Goal: Transaction & Acquisition: Purchase product/service

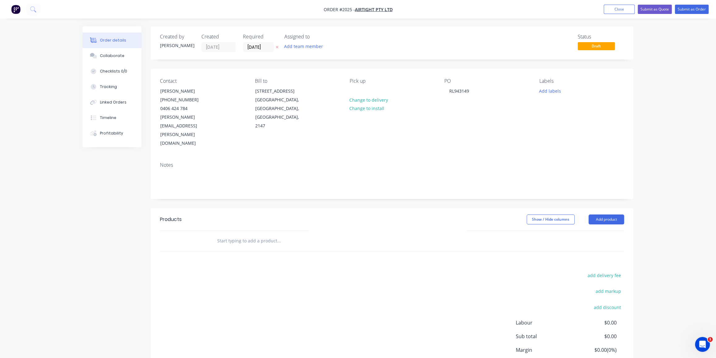
click at [258, 214] on div "Products" at bounding box center [209, 219] width 99 height 10
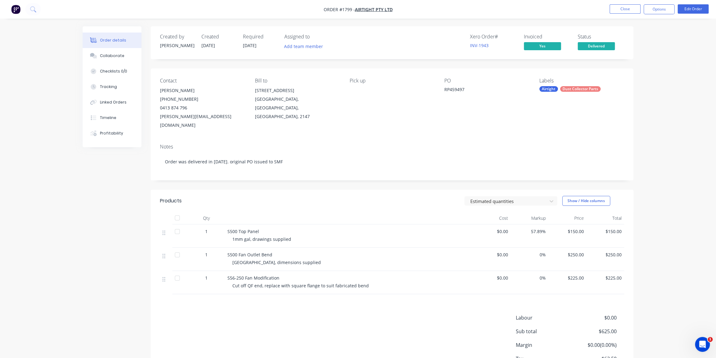
click at [16, 8] on img "button" at bounding box center [15, 9] width 9 height 9
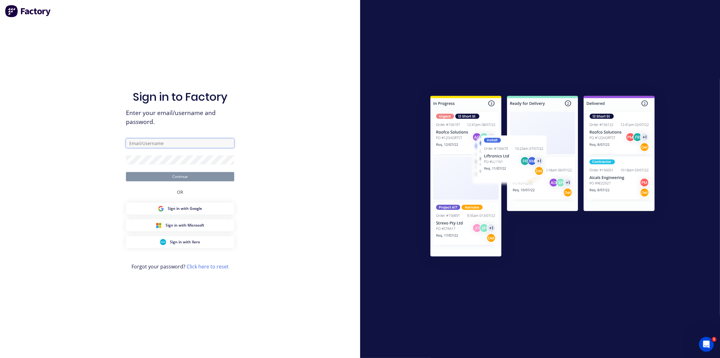
type input "dean@axionmetalworks.com.au"
click at [181, 176] on button "Continue" at bounding box center [180, 176] width 108 height 9
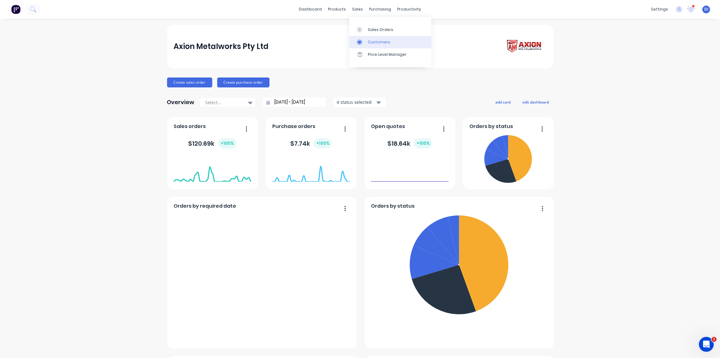
click at [374, 41] on div "Customers" at bounding box center [379, 42] width 22 height 6
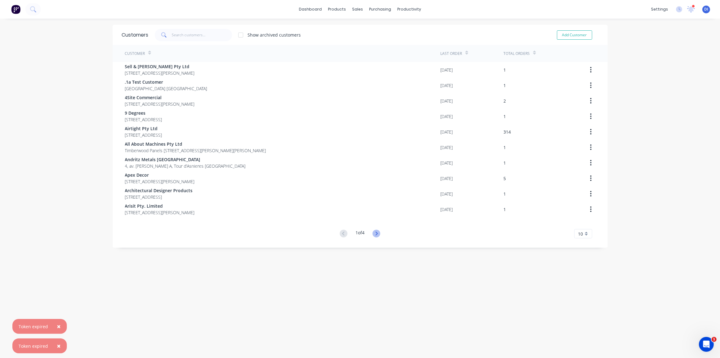
click at [377, 234] on icon at bounding box center [377, 233] width 8 height 8
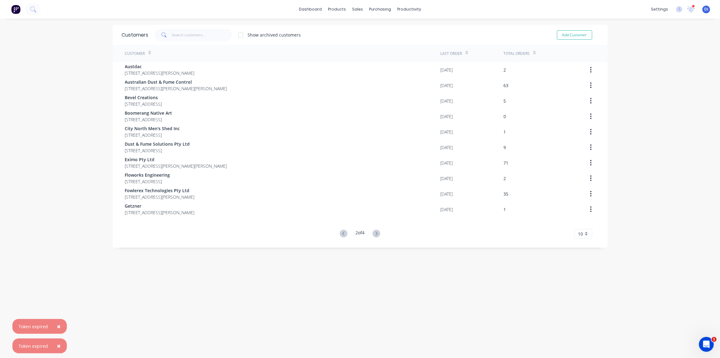
drag, startPoint x: 377, startPoint y: 234, endPoint x: 369, endPoint y: 251, distance: 18.6
click at [369, 251] on div "Customers Show archived customers Add Customer Customer Last Order Total Orders…" at bounding box center [360, 194] width 495 height 339
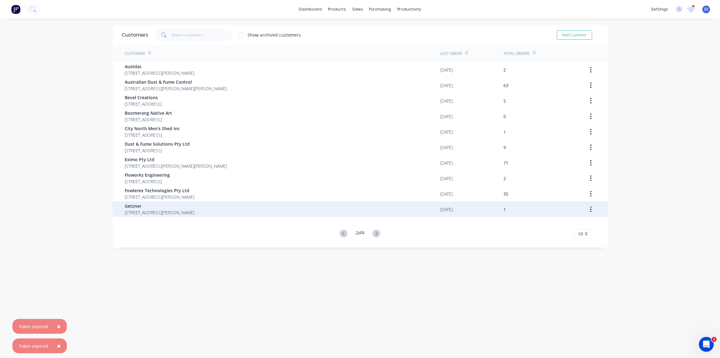
click at [183, 206] on span "Getzner" at bounding box center [160, 205] width 70 height 7
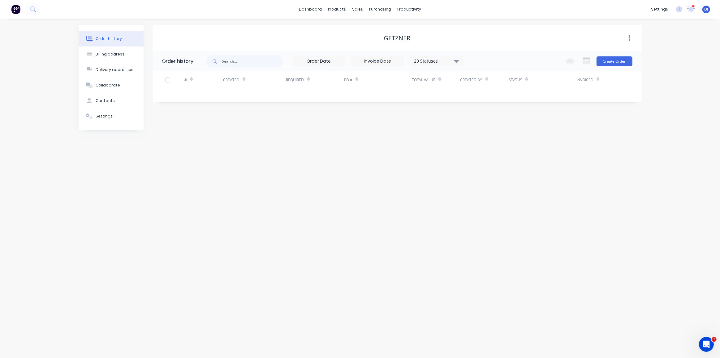
click at [387, 140] on div "Order history Billing address Delivery addresses Collaborate Contacts Settings …" at bounding box center [360, 188] width 720 height 339
click at [442, 58] on div "20 Statuses" at bounding box center [437, 61] width 52 height 7
click at [488, 132] on label at bounding box center [488, 132] width 0 height 0
click at [488, 136] on input "checkbox" at bounding box center [490, 135] width 5 height 6
checkbox input "true"
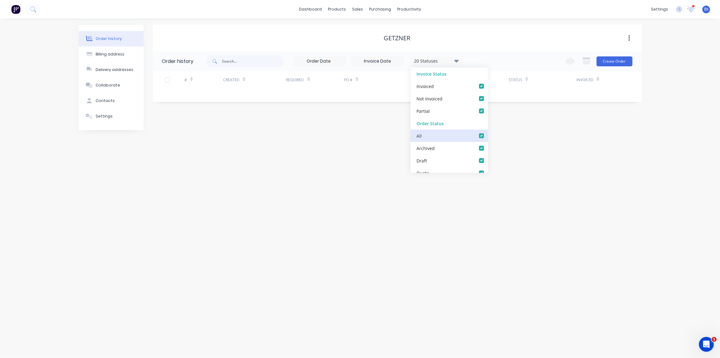
checkbox input "true"
click at [651, 147] on div "Order history Billing address Delivery addresses Collaborate Contacts Settings …" at bounding box center [360, 188] width 720 height 339
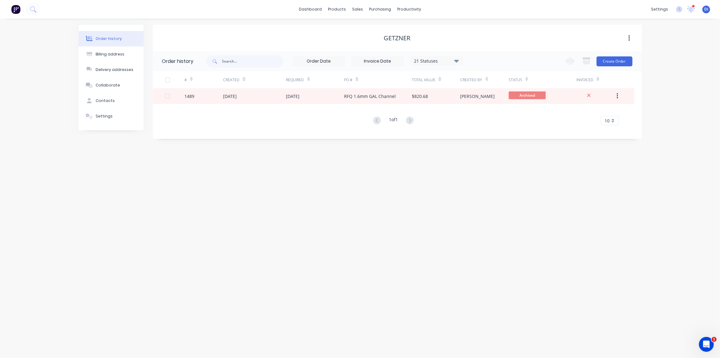
click at [501, 142] on div "Order history Billing address Delivery addresses Collaborate Contacts Settings …" at bounding box center [360, 188] width 720 height 339
click at [613, 59] on button "Create Order" at bounding box center [615, 61] width 36 height 10
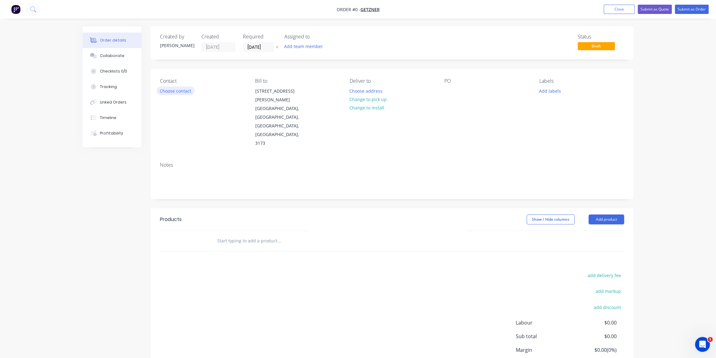
click at [184, 91] on button "Choose contact" at bounding box center [176, 90] width 38 height 8
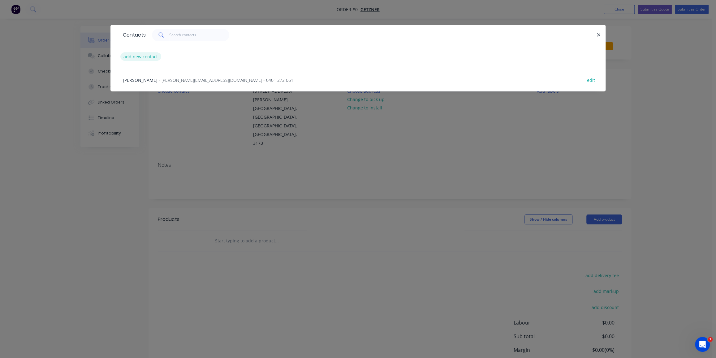
click at [142, 57] on button "add new contact" at bounding box center [140, 56] width 41 height 8
select select "AU"
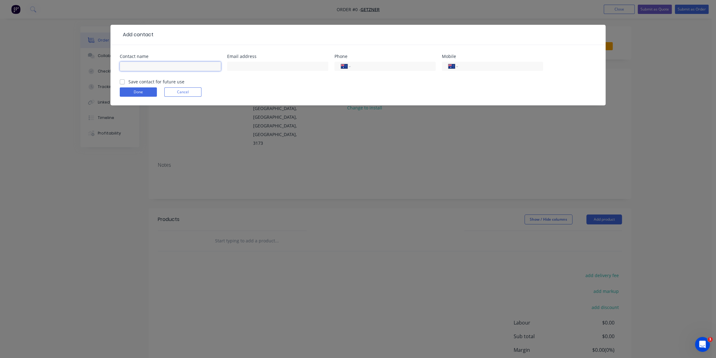
click at [172, 67] on input "text" at bounding box center [170, 66] width 101 height 9
click at [91, 187] on div "Add contact Contact name Email address Phone International Afghanistan Åland Is…" at bounding box center [358, 179] width 716 height 358
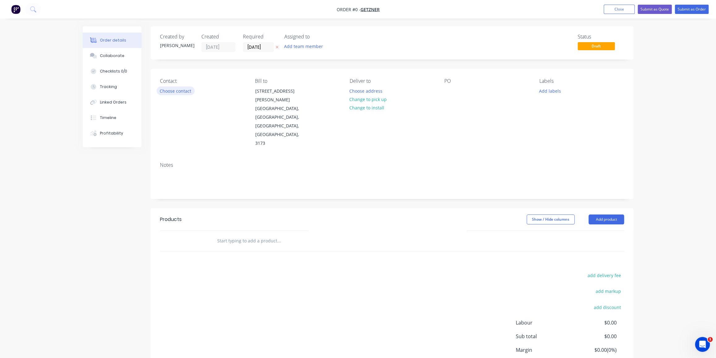
click at [179, 89] on button "Choose contact" at bounding box center [176, 90] width 38 height 8
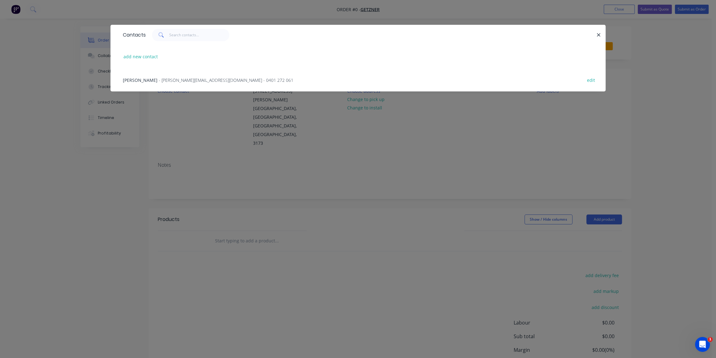
click at [194, 80] on span "- Rajeev.Nand@getzner.com - 0401 272 061" at bounding box center [226, 80] width 135 height 6
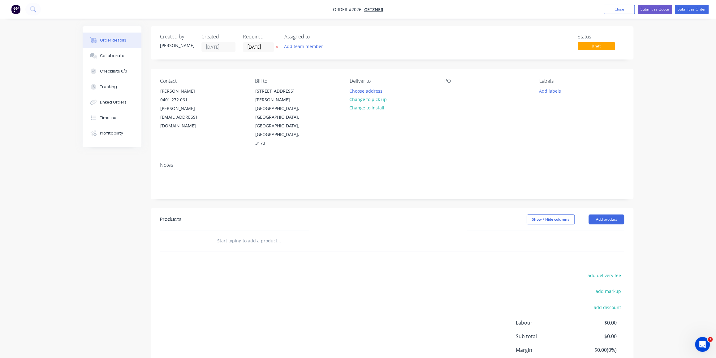
drag, startPoint x: 360, startPoint y: 101, endPoint x: 415, endPoint y: 103, distance: 54.5
click at [360, 101] on button "Change to pick up" at bounding box center [368, 99] width 44 height 8
click at [451, 91] on div at bounding box center [450, 90] width 10 height 9
drag, startPoint x: 248, startPoint y: 207, endPoint x: 248, endPoint y: 214, distance: 6.8
click at [248, 231] on div at bounding box center [321, 241] width 223 height 20
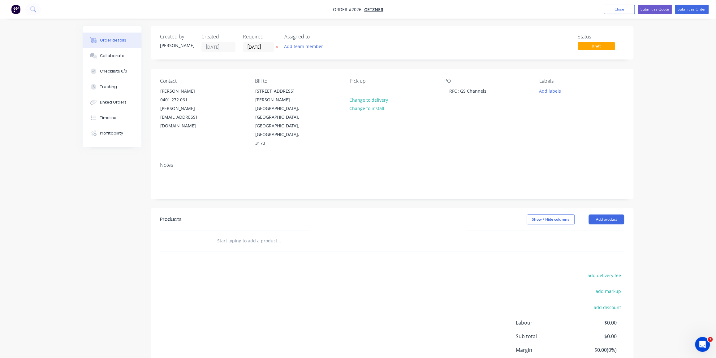
click at [248, 234] on input "text" at bounding box center [279, 240] width 124 height 12
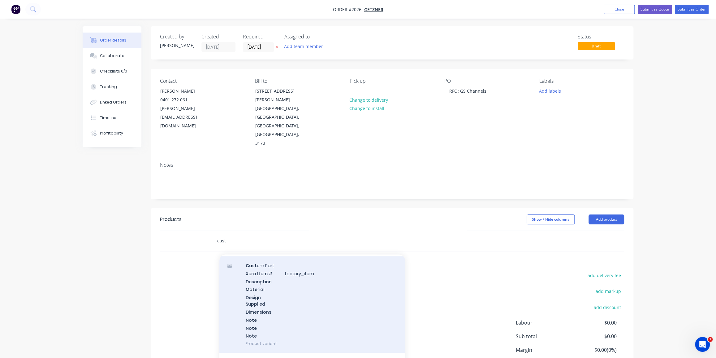
scroll to position [141, 0]
type input "cust"
click at [302, 287] on div "Cust om Part Xero Item # factory_item Description Material Design Supplied Dime…" at bounding box center [312, 301] width 186 height 96
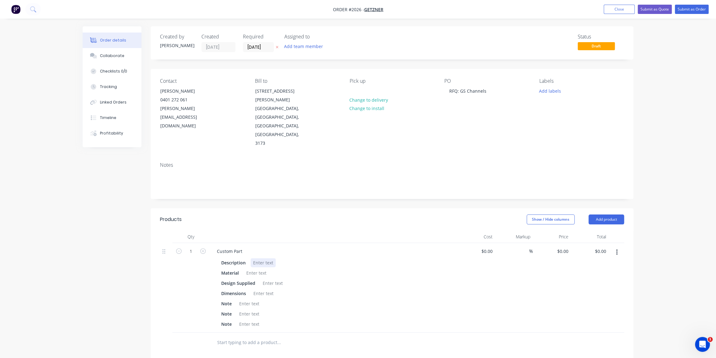
click at [266, 258] on div at bounding box center [263, 262] width 25 height 9
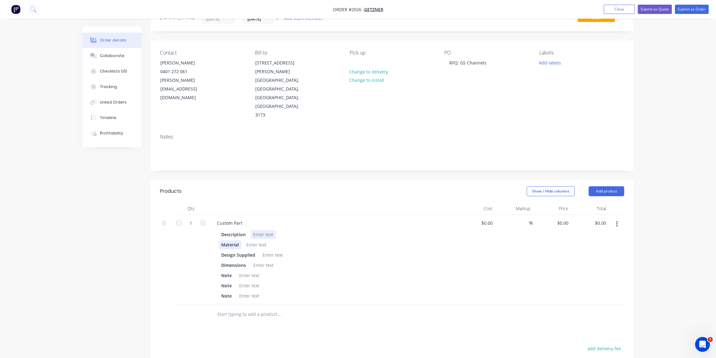
scroll to position [56, 0]
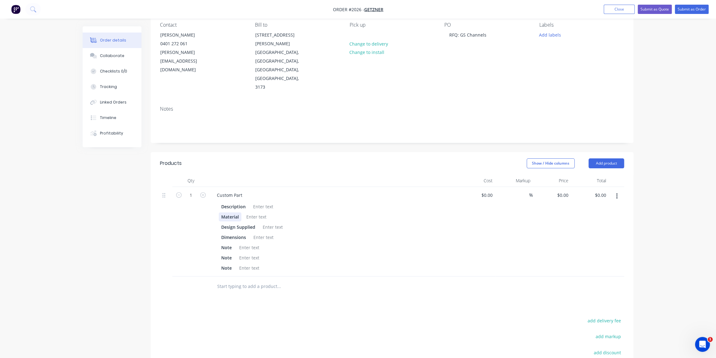
click at [238, 201] on div "Description Material Design Supplied Dimensions Note Note Note" at bounding box center [333, 237] width 243 height 72
click at [257, 212] on div at bounding box center [256, 216] width 25 height 9
drag, startPoint x: 291, startPoint y: 118, endPoint x: 287, endPoint y: 121, distance: 4.7
click at [291, 120] on div "Created by Dean Created 26/09/25 Required 26/09/25 Assigned to Add team member …" at bounding box center [392, 207] width 483 height 475
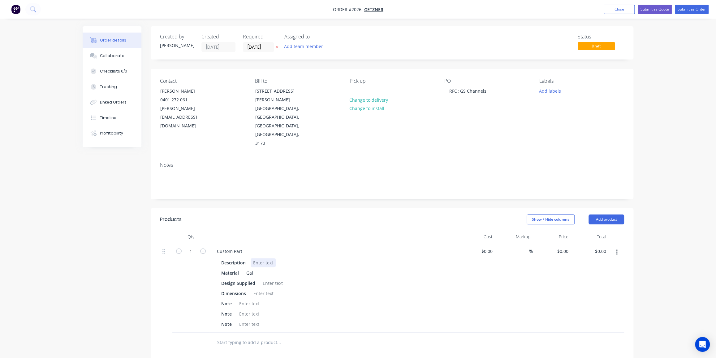
click at [264, 258] on div at bounding box center [263, 262] width 25 height 9
click at [251, 268] on div "Gal" at bounding box center [250, 272] width 12 height 9
click at [248, 268] on div "Gal" at bounding box center [250, 272] width 12 height 9
click at [247, 268] on div "Gal" at bounding box center [250, 272] width 12 height 9
click at [269, 278] on div at bounding box center [272, 282] width 25 height 9
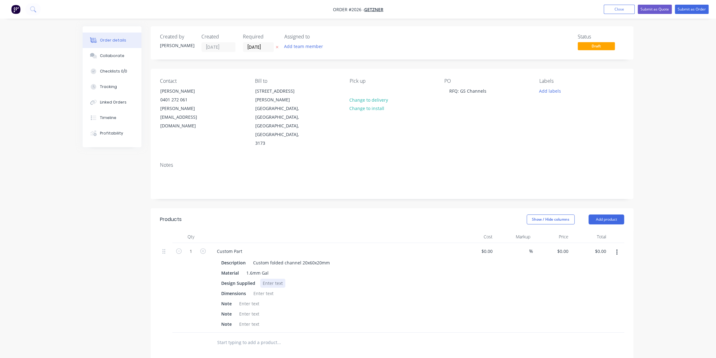
click at [269, 278] on div at bounding box center [272, 282] width 25 height 9
click at [271, 278] on div "no, tndard channel with 60mm base and 20mm legs" at bounding box center [316, 282] width 113 height 9
click at [269, 278] on div "no, tndard channel with 60mm base and 20mm legs" at bounding box center [316, 282] width 113 height 9
click at [299, 299] on div "Note" at bounding box center [332, 303] width 227 height 9
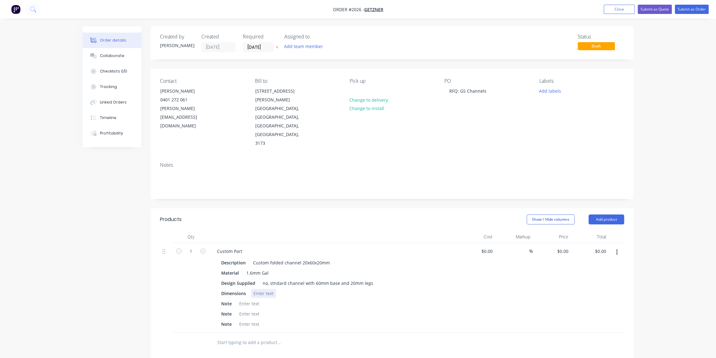
click at [267, 289] on div at bounding box center [263, 293] width 25 height 9
click at [250, 299] on div at bounding box center [249, 303] width 25 height 9
click at [376, 230] on div at bounding box center [334, 236] width 248 height 12
drag, startPoint x: 281, startPoint y: 279, endPoint x: 294, endPoint y: 285, distance: 14.4
click at [281, 299] on div "Channel to be folded" at bounding box center [261, 303] width 49 height 9
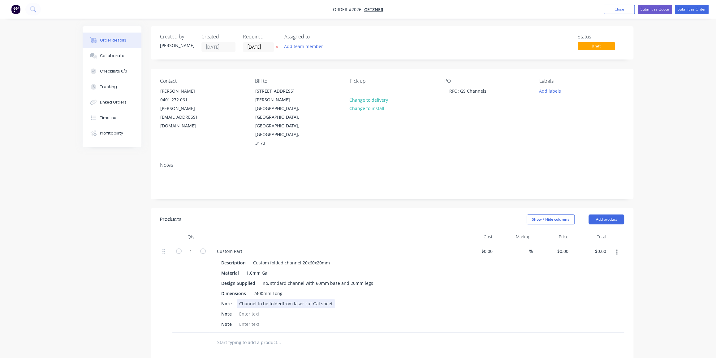
click at [281, 299] on div "Channel to be foldedfrom laser cut Gal sheet" at bounding box center [286, 303] width 98 height 9
drag, startPoint x: 333, startPoint y: 277, endPoint x: 341, endPoint y: 289, distance: 13.7
click at [333, 299] on div "Channel to be folded from laser cut Gal sheet" at bounding box center [287, 303] width 100 height 9
click at [255, 309] on div at bounding box center [249, 313] width 25 height 9
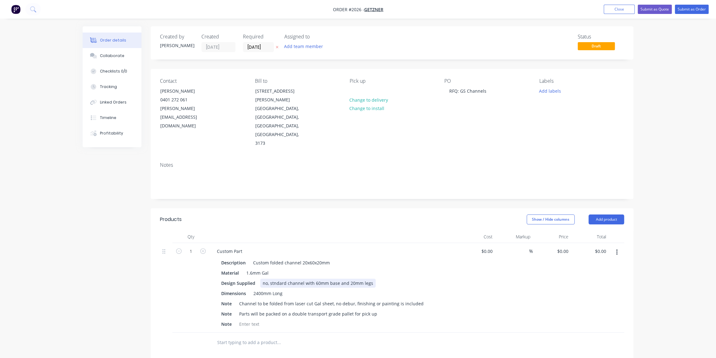
click at [270, 278] on div "no, stndard channel with 60mm base and 20mm legs" at bounding box center [317, 282] width 115 height 9
click at [273, 278] on div "no, stndard channel with 60mm base and 20mm legs" at bounding box center [317, 282] width 115 height 9
drag, startPoint x: 268, startPoint y: 256, endPoint x: 262, endPoint y: 257, distance: 6.2
click at [262, 278] on div "no, standard channel with 60mm base and 20mm legs" at bounding box center [319, 282] width 118 height 9
click at [322, 214] on div "Show / Hide columns Add product" at bounding box center [442, 219] width 366 height 10
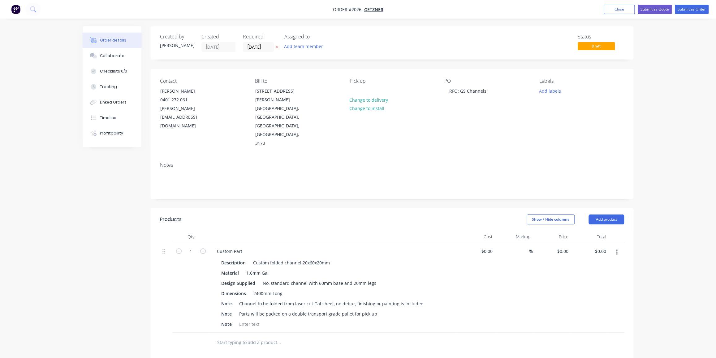
click at [659, 75] on div "Order details Collaborate Checklists 0/0 Tracking Linked Orders Timeline Profit…" at bounding box center [358, 255] width 716 height 510
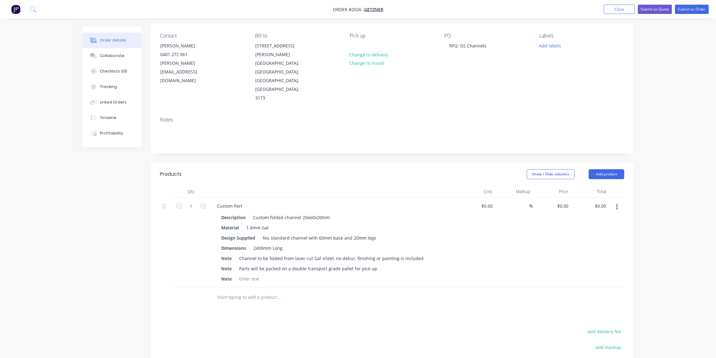
scroll to position [126, 0]
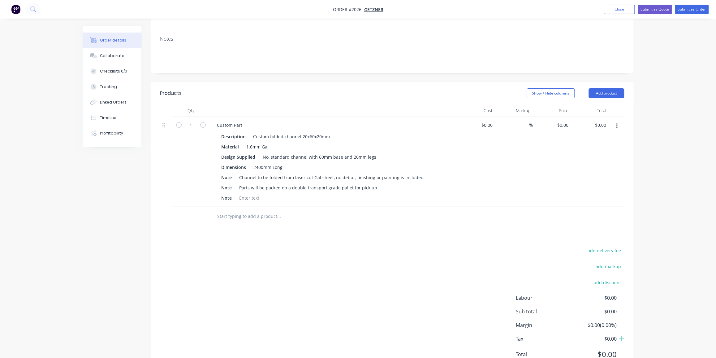
click at [669, 195] on div "Order details Collaborate Checklists 0/0 Tracking Linked Orders Timeline Profit…" at bounding box center [358, 129] width 716 height 510
click at [487, 117] on div "$0.00 $0.00" at bounding box center [476, 161] width 38 height 89
click at [488, 120] on input "0" at bounding box center [491, 124] width 7 height 9
type input "$4,900.00"
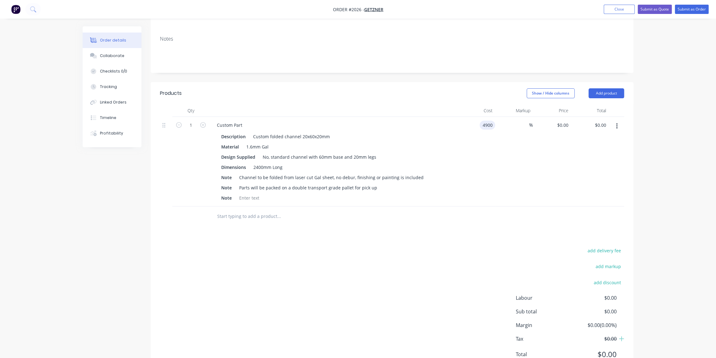
type input "$4,900.00"
type input "50"
type input "7350"
type input "$7,350.00"
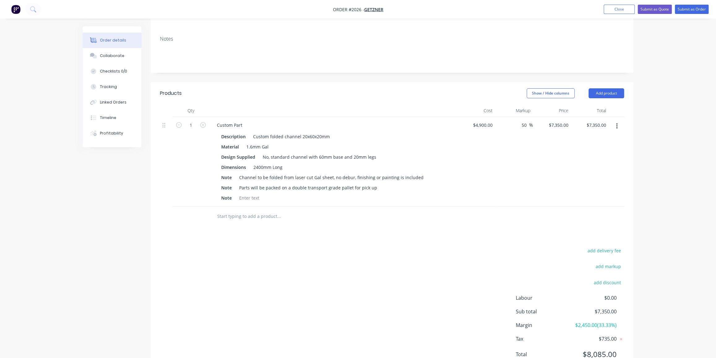
click at [528, 135] on div "50 50 %" at bounding box center [514, 161] width 38 height 89
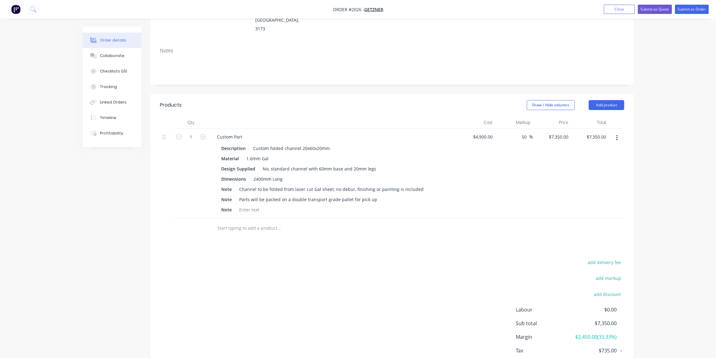
scroll to position [98, 0]
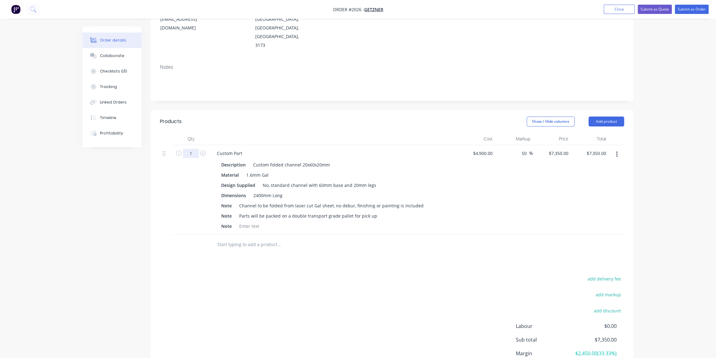
click at [192, 149] on input "1" at bounding box center [191, 153] width 16 height 9
type input "497"
type input "$3,652,950.00"
click at [658, 125] on div "Order details Collaborate Checklists 0/0 Tracking Linked Orders Timeline Profit…" at bounding box center [358, 157] width 716 height 510
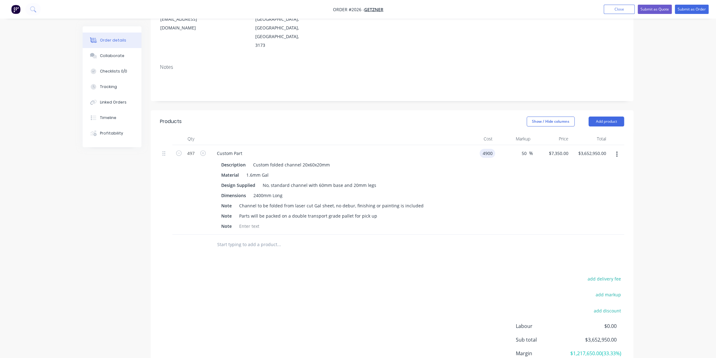
click at [489, 149] on input "4900" at bounding box center [488, 153] width 13 height 9
type input "$9.86"
type input "$14.79"
type input "$7,350.63"
click at [521, 168] on div "50 50 %" at bounding box center [514, 189] width 38 height 89
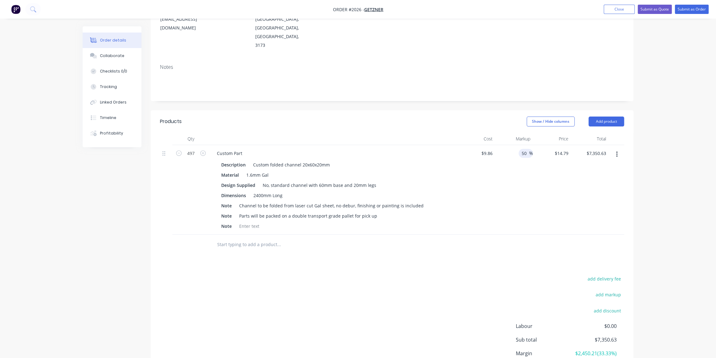
click at [526, 149] on input "50" at bounding box center [525, 153] width 8 height 9
click at [525, 149] on input "50" at bounding box center [525, 153] width 8 height 9
click at [541, 160] on div "$14.79 $14.79" at bounding box center [552, 189] width 38 height 89
click at [654, 158] on div "Order details Collaborate Checklists 0/0 Tracking Linked Orders Timeline Profit…" at bounding box center [358, 157] width 716 height 510
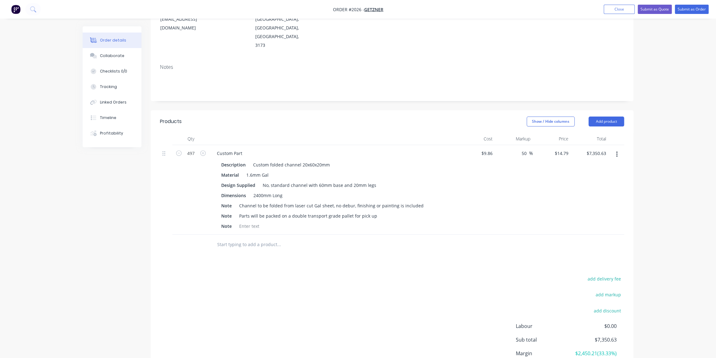
click at [643, 185] on div "Order details Collaborate Checklists 0/0 Tracking Linked Orders Timeline Profit…" at bounding box center [358, 157] width 716 height 510
click at [645, 160] on div "Order details Collaborate Checklists 0/0 Tracking Linked Orders Timeline Profit…" at bounding box center [358, 157] width 716 height 510
click at [269, 211] on div "Parts will be packed on a double transport grade pallet for pick up" at bounding box center [308, 215] width 143 height 9
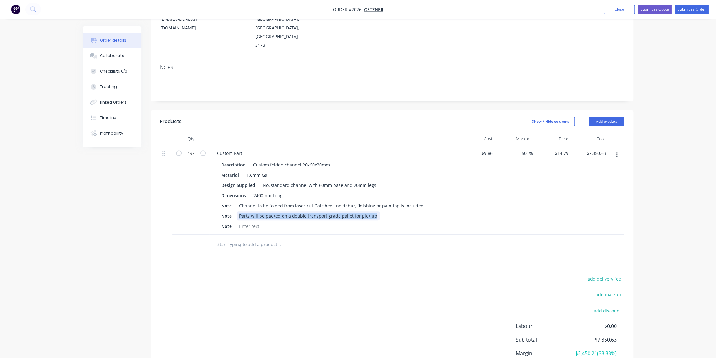
copy div "Parts will be packed on a double transport grade pallet for pick up"
click at [258, 238] on input "text" at bounding box center [279, 244] width 124 height 12
paste input "Parts will be packed on a double transport grade pallet for pick up"
type input "Parts will be packed on a double transport grade pallet for pick up"
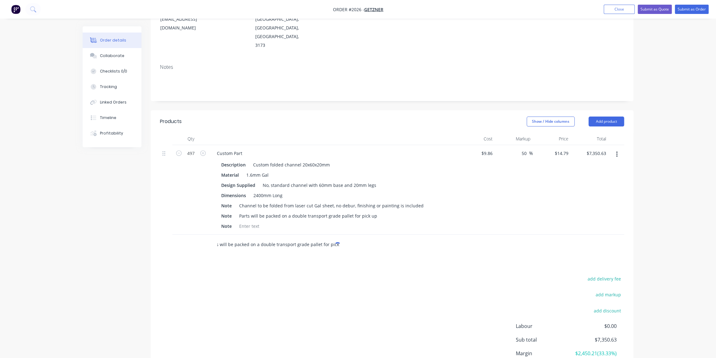
click at [266, 238] on input "Parts will be packed on a double transport grade pallet for pick up" at bounding box center [279, 244] width 124 height 12
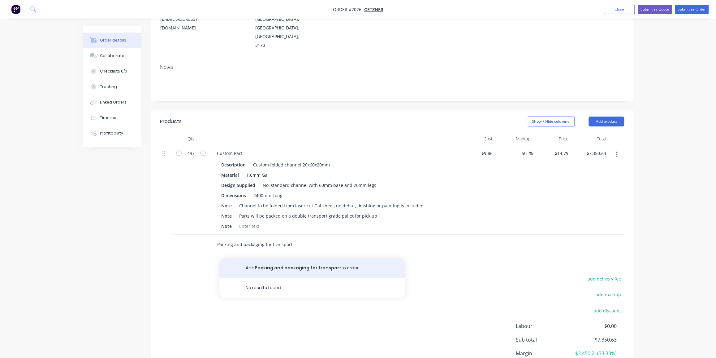
type input "Packing and packaging for transport"
click at [331, 258] on button "Add Packing and packaging for transport to order" at bounding box center [312, 268] width 186 height 20
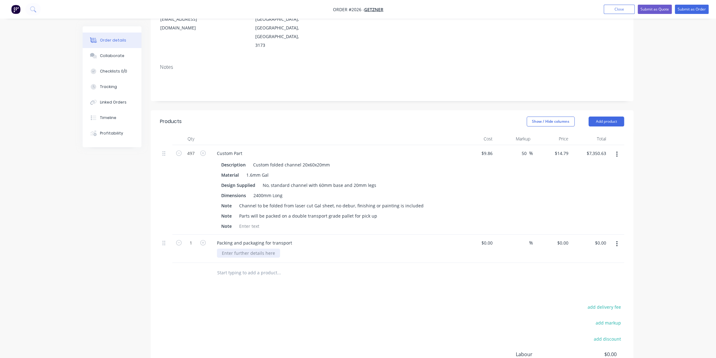
click at [249, 248] on div at bounding box center [248, 252] width 63 height 9
paste div
click at [253, 248] on div "Parts will be packed on a double transport grade pallet for pick up" at bounding box center [291, 252] width 148 height 9
click at [266, 211] on div "Parts will be packed on a double transport grade pallet for pick up" at bounding box center [308, 215] width 143 height 9
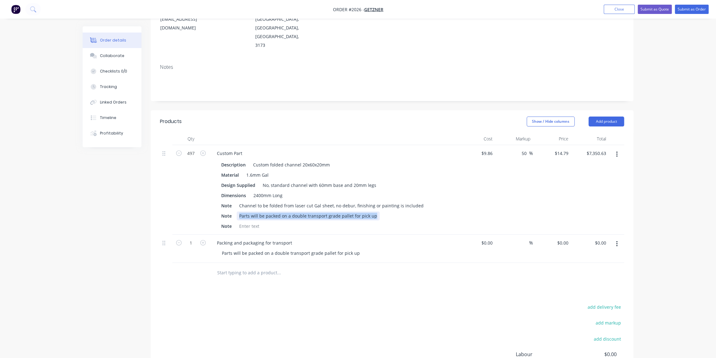
click at [266, 211] on div "Parts will be packed on a double transport grade pallet for pick up" at bounding box center [308, 215] width 143 height 9
click at [270, 260] on div "Products Show / Hide columns Add product Qty Cost Markup Price Total 497 Custom…" at bounding box center [392, 270] width 483 height 321
click at [489, 238] on input at bounding box center [488, 242] width 14 height 9
click at [489, 238] on input at bounding box center [491, 242] width 7 height 9
type input "$210.00"
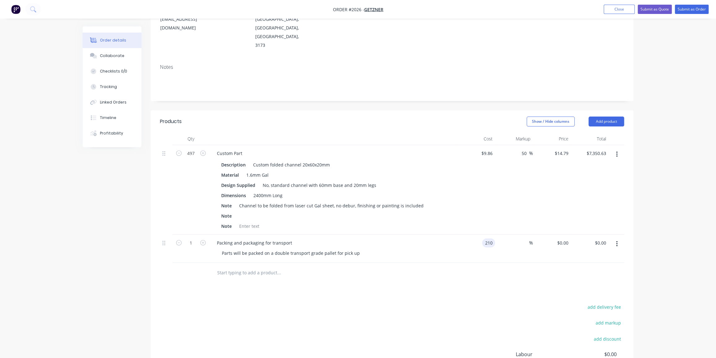
type input "$210.00"
type input "$190.00"
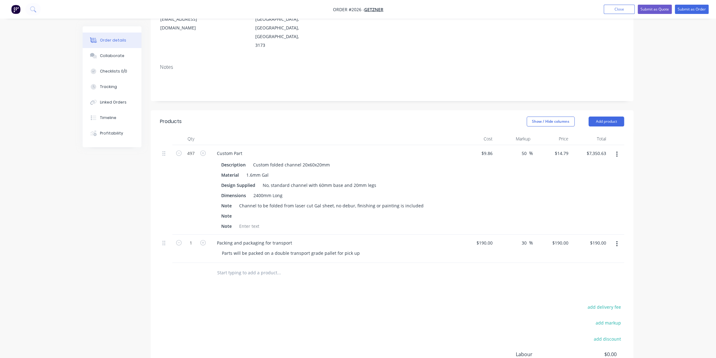
type input "30"
type input "247"
type input "$247.00"
click at [659, 224] on div "Order details Collaborate Checklists 0/0 Tracking Linked Orders Timeline Profit…" at bounding box center [358, 171] width 716 height 538
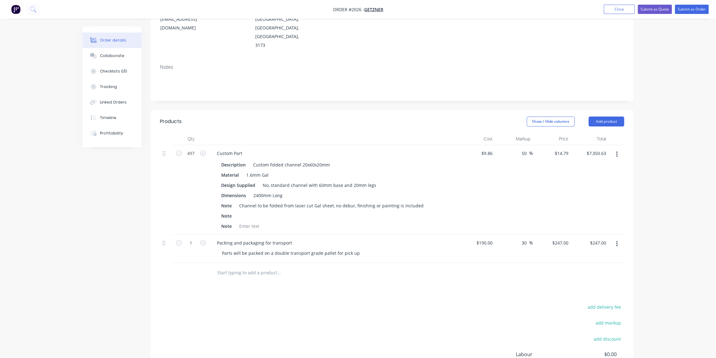
click at [644, 154] on div "Order details Collaborate Checklists 0/0 Tracking Linked Orders Timeline Profit…" at bounding box center [358, 171] width 716 height 538
click at [526, 149] on input "50" at bounding box center [525, 153] width 8 height 9
type input "53"
type input "$15.0858"
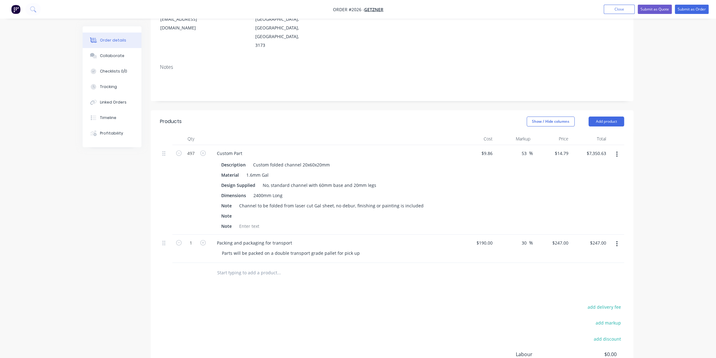
type input "$7,497.64"
click at [570, 158] on div "$15.0858 $15.0858" at bounding box center [552, 189] width 38 height 89
click at [528, 149] on input "53" at bounding box center [525, 153] width 8 height 9
type input "52"
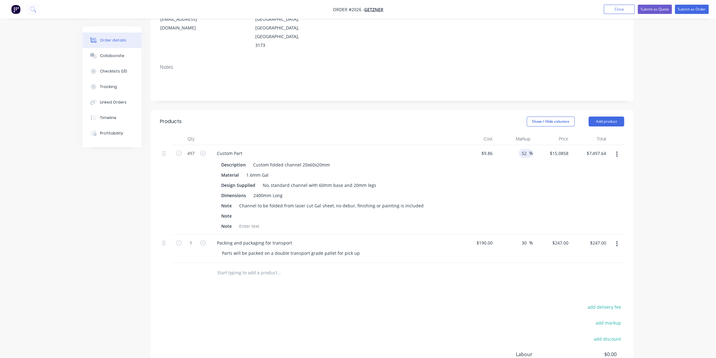
type input "$14.9872"
type input "$7,448.64"
click at [545, 174] on div "$14.9872 $15.0858" at bounding box center [552, 189] width 38 height 89
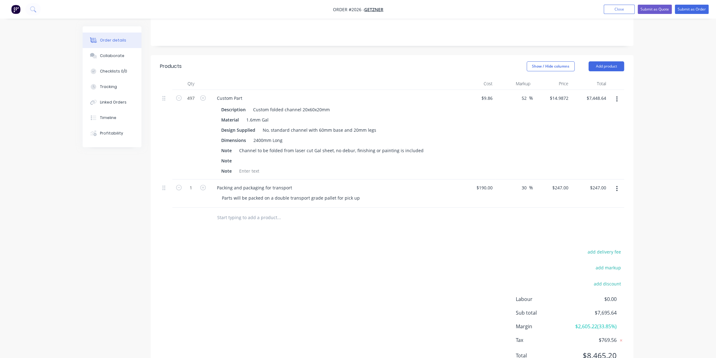
scroll to position [154, 0]
drag, startPoint x: 695, startPoint y: 10, endPoint x: 669, endPoint y: 27, distance: 31.3
click at [696, 53] on div "Order #2026 - Getzner Add product Close Submit as Quote Submit as Order Order d…" at bounding box center [358, 115] width 716 height 538
click at [613, 60] on button "Add product" at bounding box center [607, 65] width 36 height 10
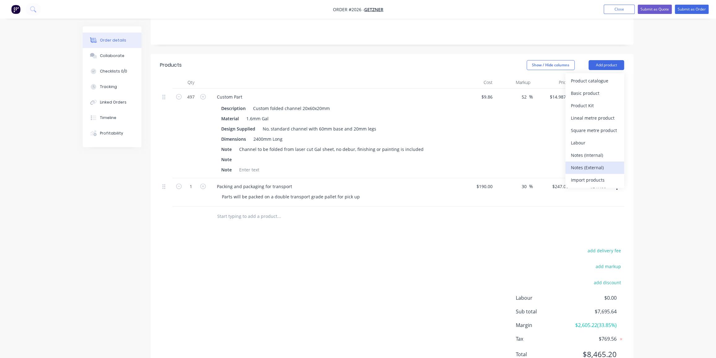
click at [585, 163] on div "Notes (External)" at bounding box center [595, 167] width 48 height 9
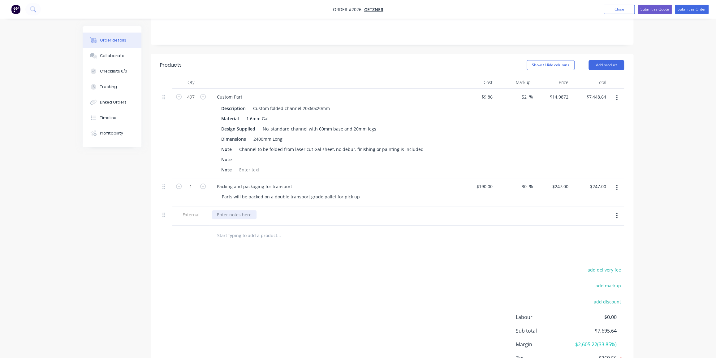
drag, startPoint x: 235, startPoint y: 187, endPoint x: 315, endPoint y: 217, distance: 85.7
click at [235, 210] on div at bounding box center [234, 214] width 45 height 9
click at [252, 242] on input "text" at bounding box center [279, 248] width 124 height 12
click at [606, 60] on button "Add product" at bounding box center [607, 65] width 36 height 10
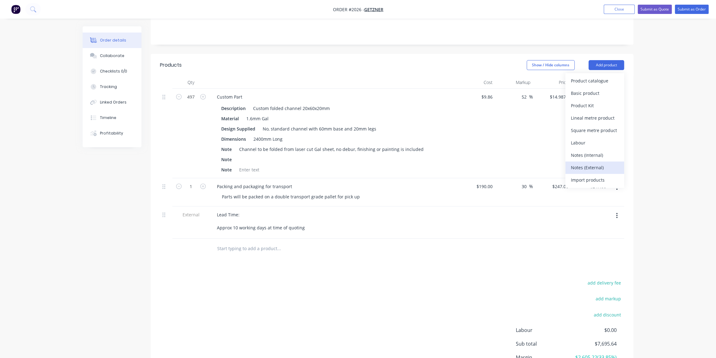
click at [593, 163] on div "Notes (External)" at bounding box center [595, 167] width 48 height 9
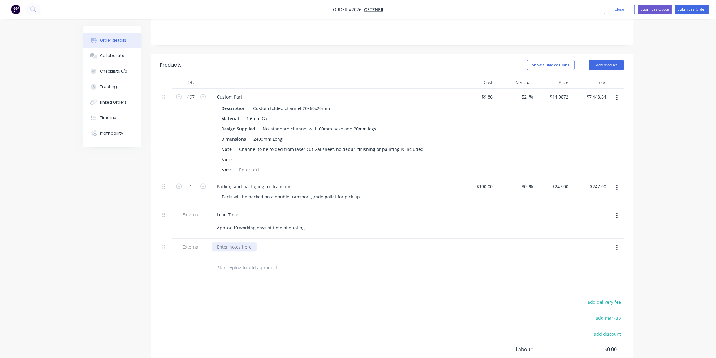
click at [235, 242] on div at bounding box center [234, 246] width 45 height 9
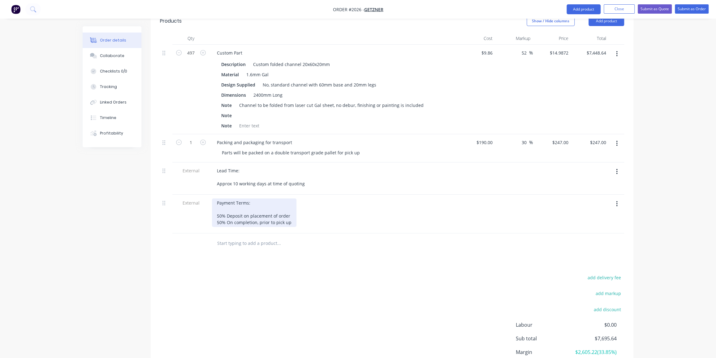
scroll to position [211, 0]
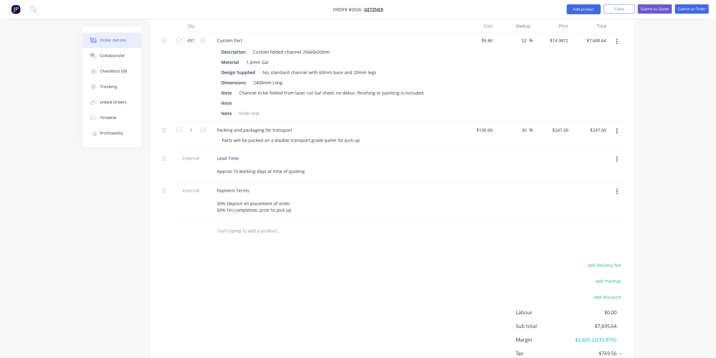
click at [641, 49] on div "Order details Collaborate Checklists 0/0 Tracking Linked Orders Timeline Profit…" at bounding box center [358, 93] width 716 height 609
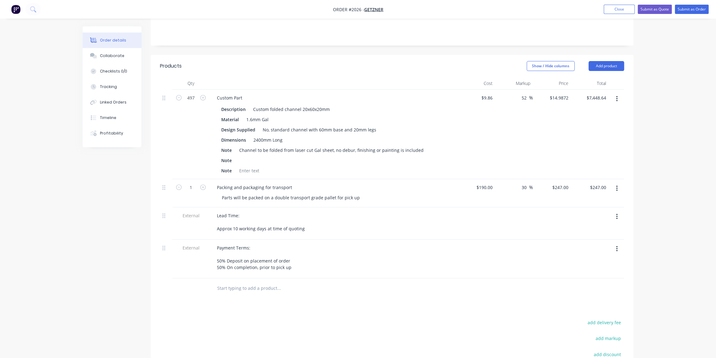
scroll to position [154, 0]
click at [608, 60] on button "Add product" at bounding box center [607, 65] width 36 height 10
drag, startPoint x: 583, startPoint y: 54, endPoint x: 647, endPoint y: 97, distance: 77.0
click at [647, 97] on div "Order details Collaborate Checklists 0/0 Tracking Linked Orders Timeline Profit…" at bounding box center [358, 150] width 716 height 609
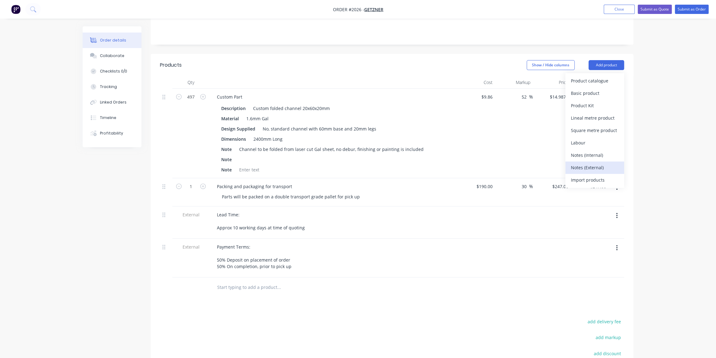
click at [593, 163] on div "Notes (External)" at bounding box center [595, 167] width 48 height 9
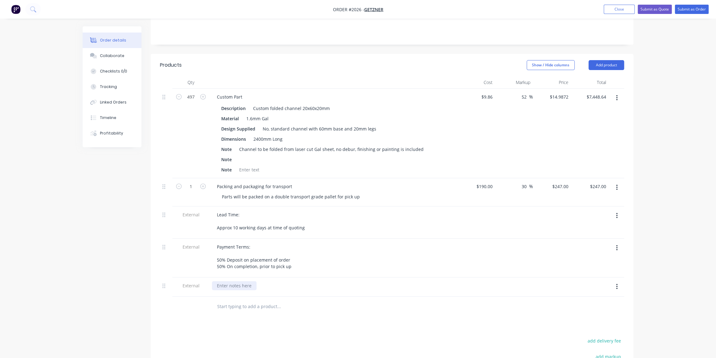
click at [245, 281] on div at bounding box center [234, 285] width 45 height 9
click at [651, 37] on div "Order details Collaborate Checklists 0/0 Tracking Linked Orders Timeline Profit…" at bounding box center [358, 160] width 716 height 628
click at [235, 281] on div "Generl" at bounding box center [224, 285] width 24 height 9
click at [232, 281] on div "Generl" at bounding box center [224, 285] width 24 height 9
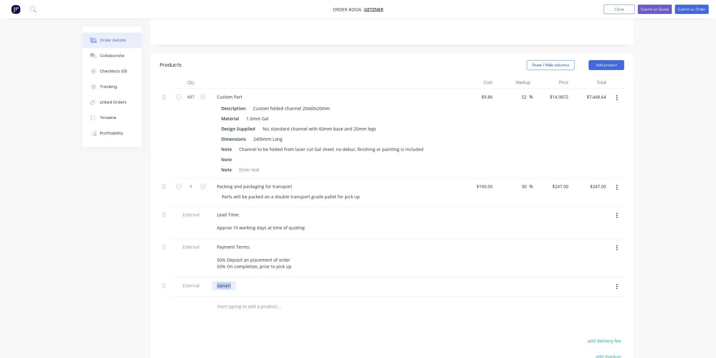
click at [232, 281] on div "Generl" at bounding box center [224, 285] width 24 height 9
drag, startPoint x: 478, startPoint y: 313, endPoint x: 380, endPoint y: 38, distance: 292.2
click at [380, 60] on div "Show / Hide columns Add product" at bounding box center [442, 65] width 366 height 10
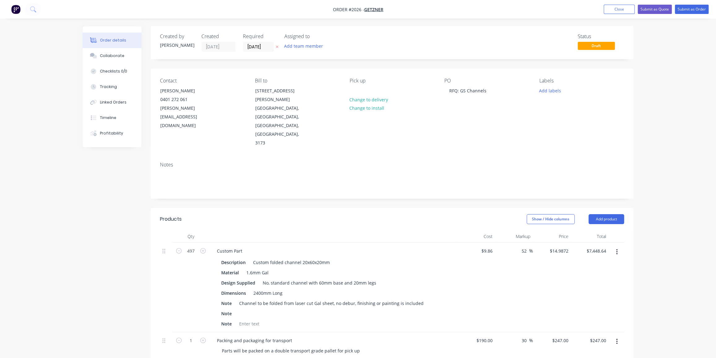
scroll to position [0, 0]
click at [41, 54] on div "Order details Collaborate Checklists 0/0 Tracking Linked Orders Timeline Profit…" at bounding box center [358, 314] width 716 height 628
click at [49, 65] on div "Order details Collaborate Checklists 0/0 Tracking Linked Orders Timeline Profit…" at bounding box center [358, 314] width 716 height 628
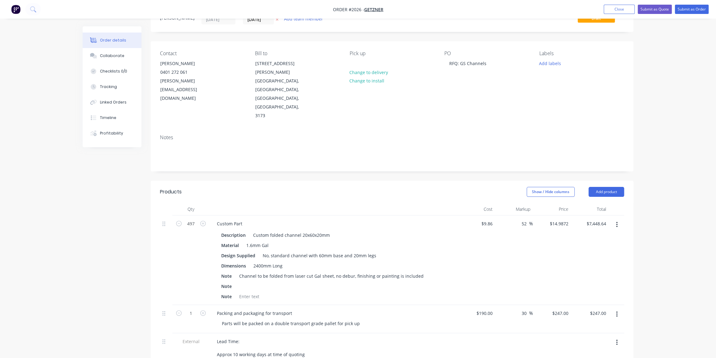
scroll to position [28, 0]
click at [643, 89] on div "Order details Collaborate Checklists 0/0 Tracking Linked Orders Timeline Profit…" at bounding box center [358, 286] width 716 height 628
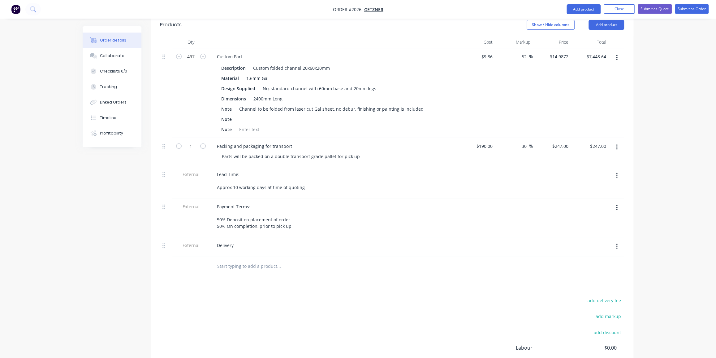
scroll to position [197, 0]
click at [230, 234] on div "Delivery" at bounding box center [334, 243] width 248 height 19
click at [232, 238] on div "Delivery" at bounding box center [225, 242] width 27 height 9
click at [236, 238] on div "Delivery" at bounding box center [225, 245] width 27 height 15
click at [273, 262] on div "Products Show / Hide columns Add product Qty Cost Markup Price Total 497 Custom…" at bounding box center [392, 220] width 483 height 418
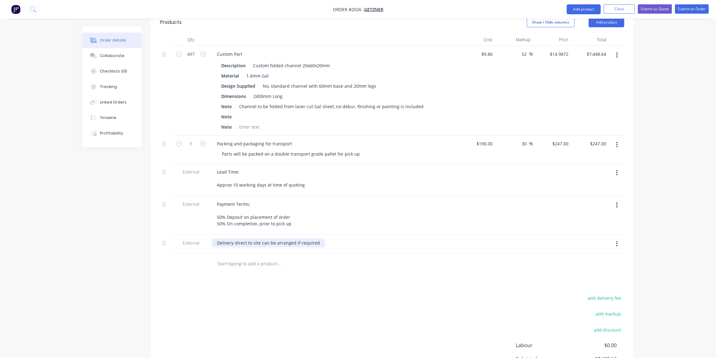
click at [216, 238] on div "Delivery direct to site can be arranged if required" at bounding box center [268, 242] width 113 height 9
click at [650, 155] on div "Order details Collaborate Checklists 0/0 Tracking Linked Orders Timeline Profit…" at bounding box center [358, 123] width 716 height 641
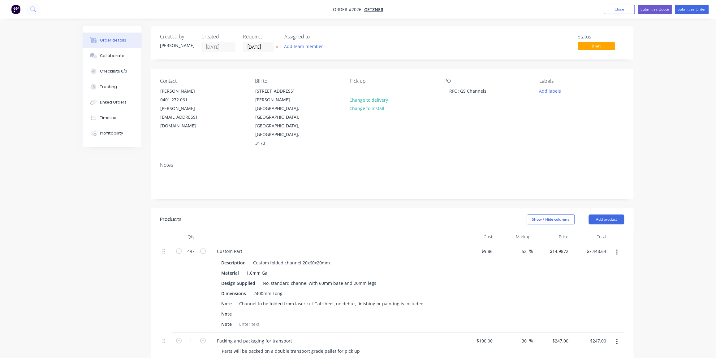
scroll to position [0, 0]
click at [657, 8] on button "Submit as Quote" at bounding box center [655, 9] width 34 height 9
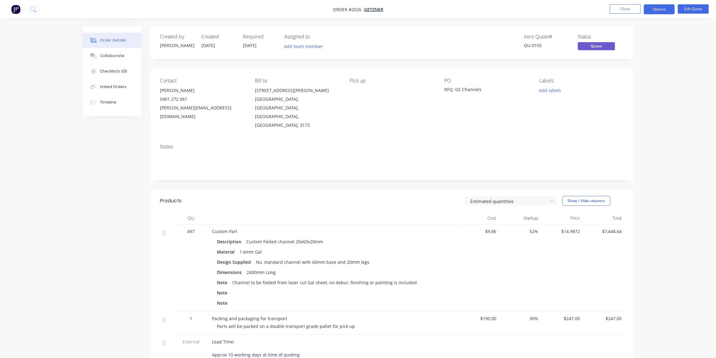
click at [666, 114] on div "Order details Collaborate Checklists 0/0 Linked Orders Timeline Order details C…" at bounding box center [358, 270] width 716 height 540
drag, startPoint x: 642, startPoint y: 60, endPoint x: 655, endPoint y: 27, distance: 35.0
click at [643, 59] on div "Order details Collaborate Checklists 0/0 Linked Orders Timeline Order details C…" at bounding box center [358, 270] width 716 height 540
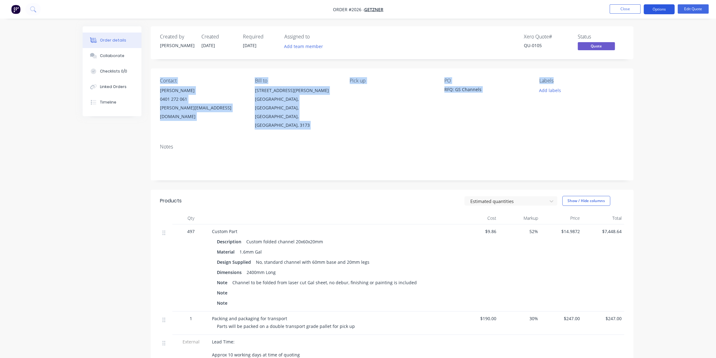
click at [663, 6] on button "Options" at bounding box center [659, 9] width 31 height 10
click at [622, 35] on div "Quote" at bounding box center [640, 37] width 57 height 9
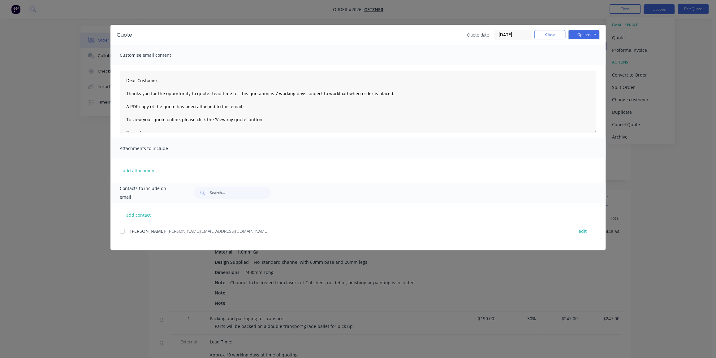
click at [672, 179] on div "Quote Quote date 26/09/25 Close Options Preview Print Email Customise email con…" at bounding box center [358, 179] width 716 height 358
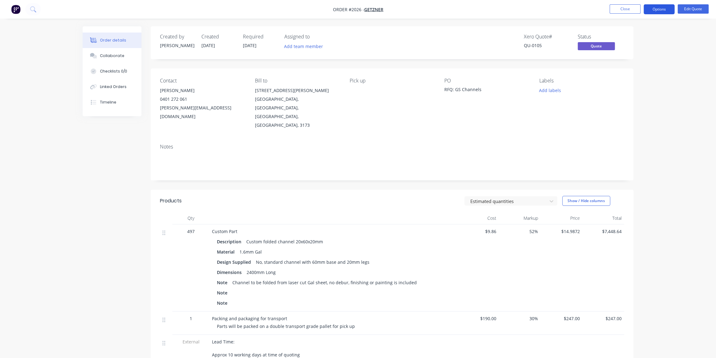
click at [656, 7] on button "Options" at bounding box center [659, 9] width 31 height 10
click at [630, 36] on div "Quote" at bounding box center [640, 37] width 57 height 9
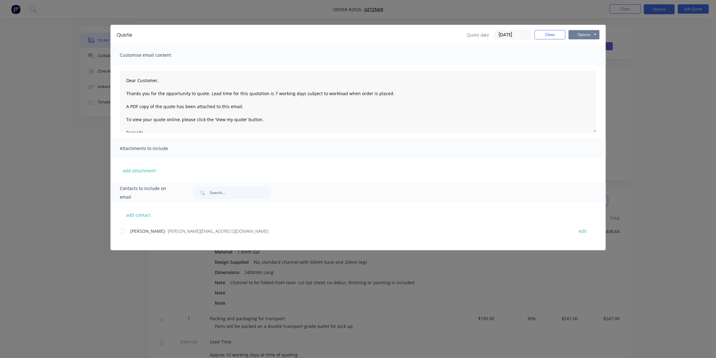
click at [592, 34] on button "Options" at bounding box center [584, 34] width 31 height 9
click at [508, 32] on input "26/09/25" at bounding box center [513, 34] width 37 height 9
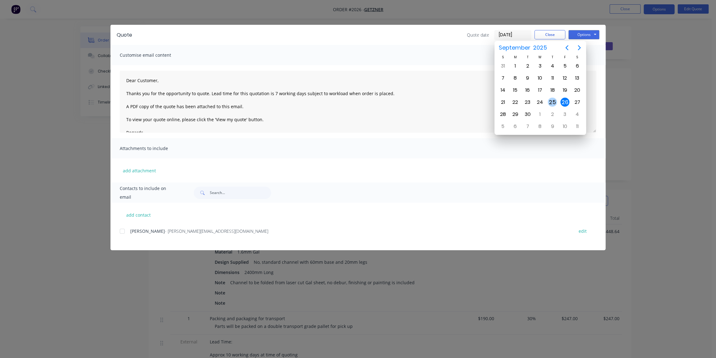
click at [556, 101] on div "25" at bounding box center [552, 102] width 9 height 9
type input "25/09/25"
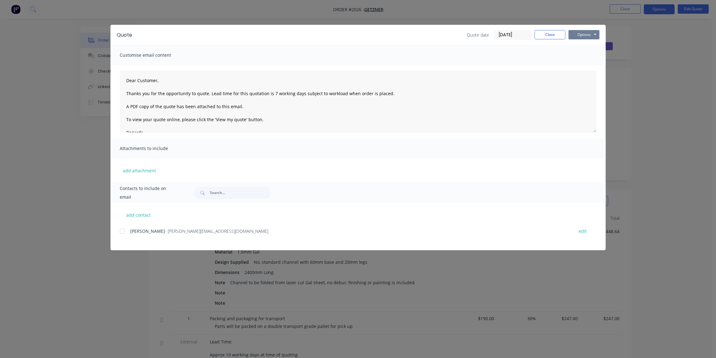
click at [578, 36] on button "Options" at bounding box center [584, 34] width 31 height 9
click at [583, 56] on button "Print" at bounding box center [589, 56] width 40 height 10
click at [548, 35] on button "Close" at bounding box center [550, 34] width 31 height 9
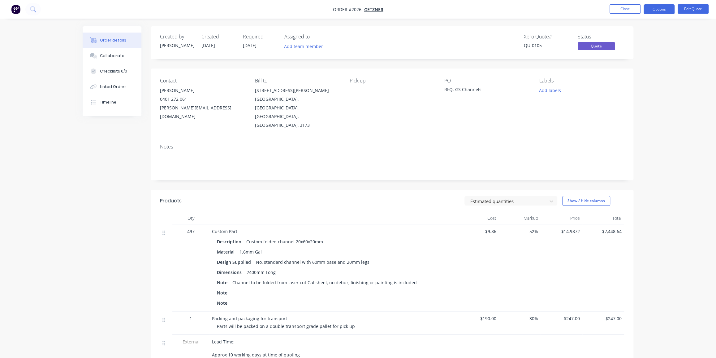
click at [663, 110] on div "Order details Collaborate Checklists 0/0 Linked Orders Timeline Order details C…" at bounding box center [358, 270] width 716 height 540
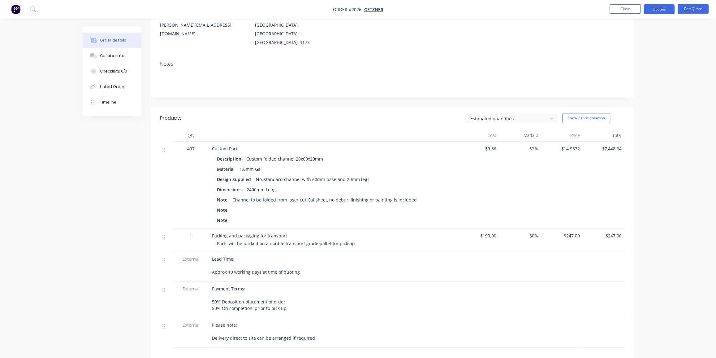
scroll to position [56, 0]
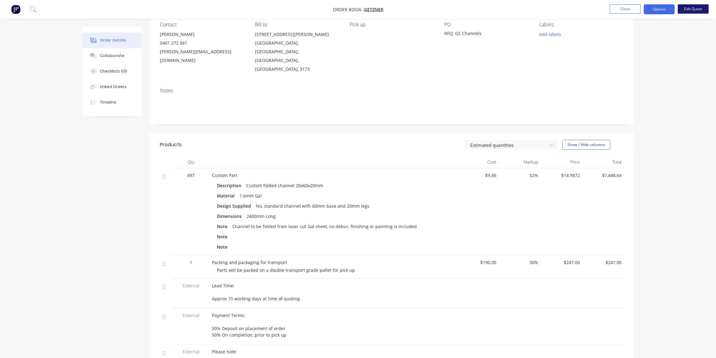
click at [697, 8] on button "Edit Quote" at bounding box center [693, 8] width 31 height 9
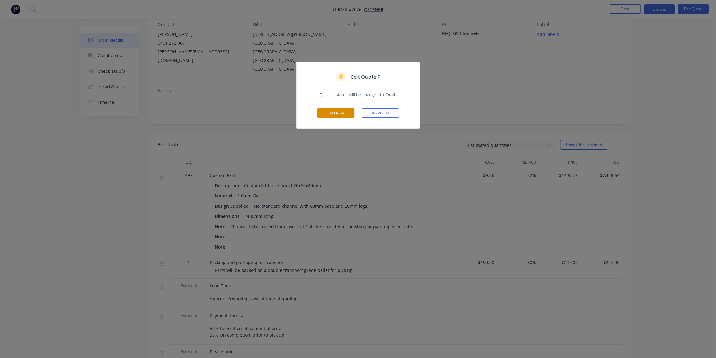
click at [341, 112] on button "Edit Quote" at bounding box center [335, 112] width 37 height 9
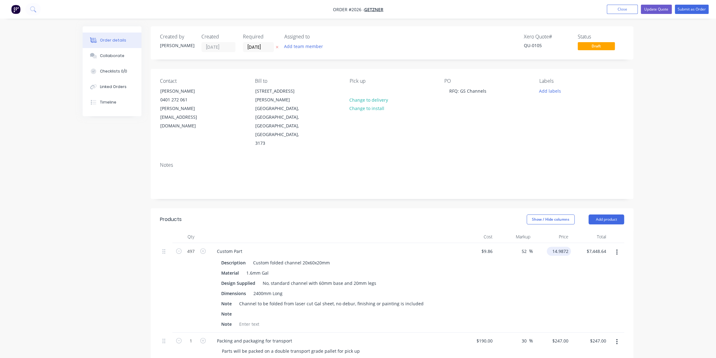
click at [558, 246] on input "14.9872" at bounding box center [561, 250] width 22 height 9
type input "1694"
type input "17080.53"
type input "$1,694.00"
type input "$841,918.00"
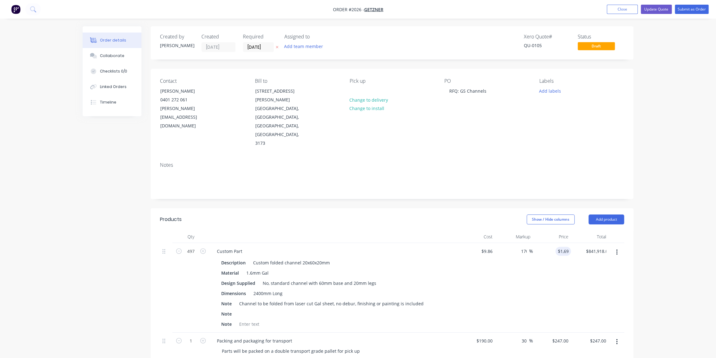
click at [644, 220] on div "Order details Collaborate Checklists 0/0 Linked Orders Timeline Order details C…" at bounding box center [358, 320] width 716 height 641
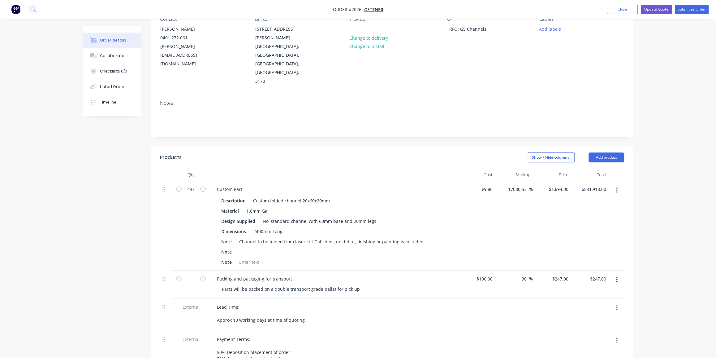
scroll to position [112, 0]
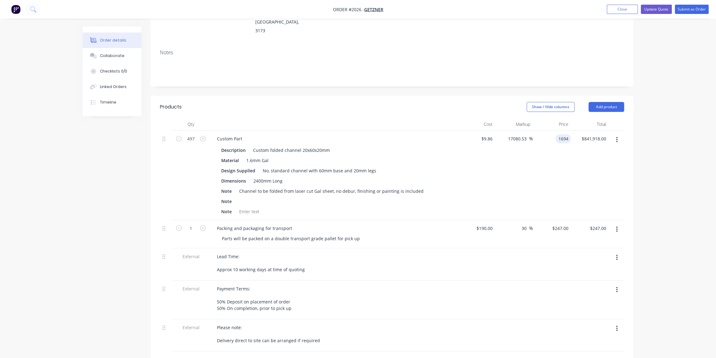
click at [558, 134] on div "1694 1694" at bounding box center [564, 138] width 13 height 9
type input "16.94"
type input "71.81"
type input "$16.94"
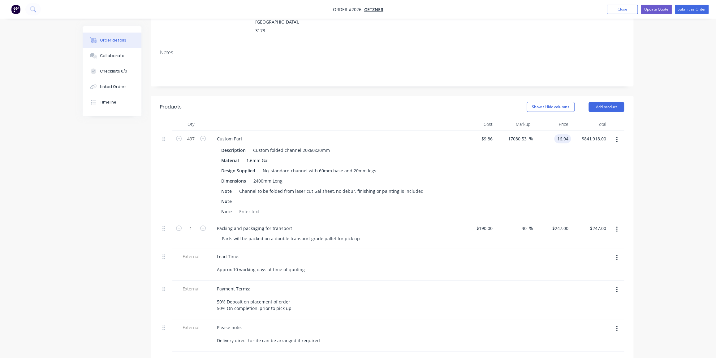
type input "$8,419.18"
click at [649, 136] on div "Order details Collaborate Checklists 0/0 Linked Orders Timeline Order details C…" at bounding box center [358, 208] width 716 height 641
click at [635, 137] on div "Order details Collaborate Checklists 0/0 Linked Orders Timeline Order details C…" at bounding box center [357, 221] width 563 height 615
click at [561, 134] on input "16.94" at bounding box center [562, 138] width 17 height 9
type input "15.98"
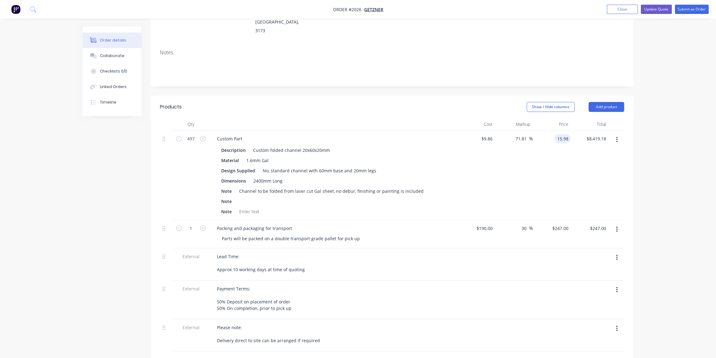
type input "62.07"
type input "$15.98"
type input "$7,942.06"
click at [639, 112] on div "Order details Collaborate Checklists 0/0 Linked Orders Timeline Order details C…" at bounding box center [357, 221] width 563 height 615
click at [646, 117] on div "Order details Collaborate Checklists 0/0 Linked Orders Timeline Order details C…" at bounding box center [358, 208] width 716 height 641
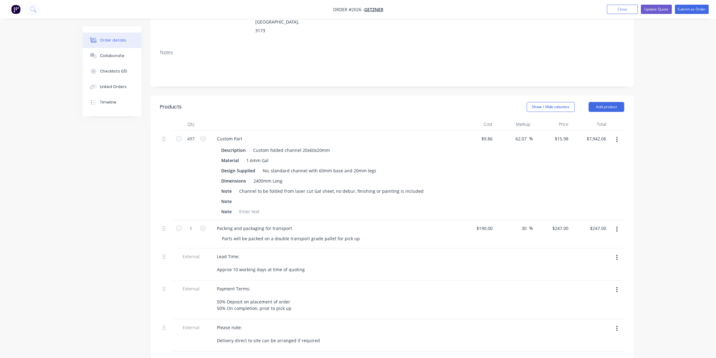
click at [641, 119] on div "Order details Collaborate Checklists 0/0 Linked Orders Timeline Order details C…" at bounding box center [358, 208] width 716 height 641
click at [659, 9] on button "Update Quote" at bounding box center [656, 9] width 31 height 9
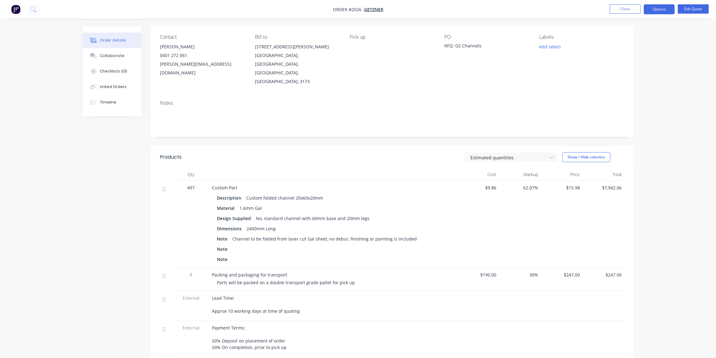
scroll to position [28, 0]
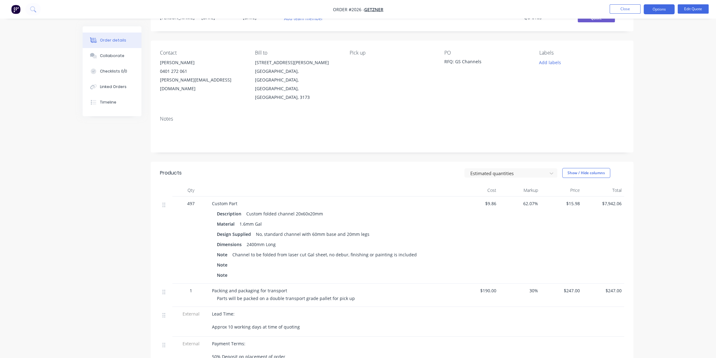
click at [535, 200] on span "62.07%" at bounding box center [520, 203] width 37 height 7
click at [531, 200] on span "62.07%" at bounding box center [520, 203] width 37 height 7
click at [541, 214] on div "$15.98" at bounding box center [562, 239] width 42 height 87
click at [529, 200] on span "62.07%" at bounding box center [520, 203] width 37 height 7
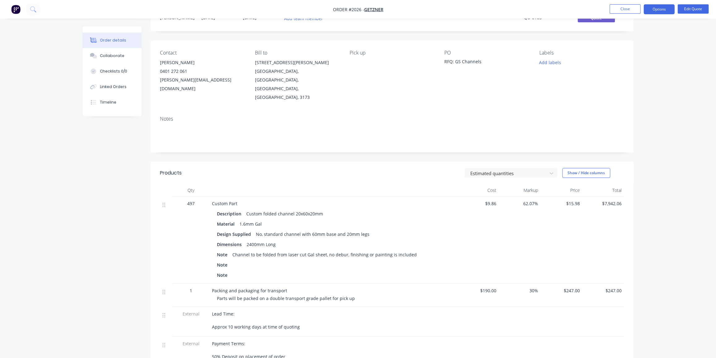
click at [529, 200] on span "62.07%" at bounding box center [520, 203] width 37 height 7
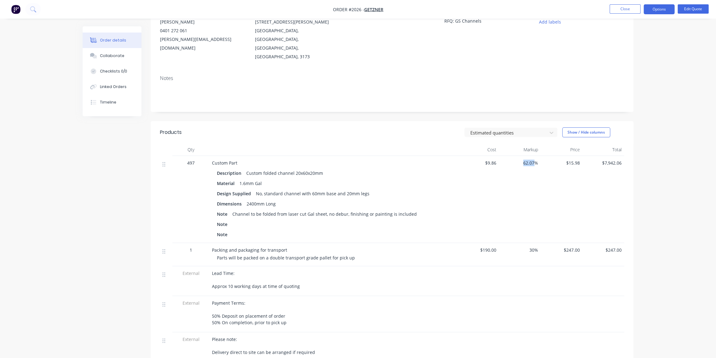
scroll to position [84, 0]
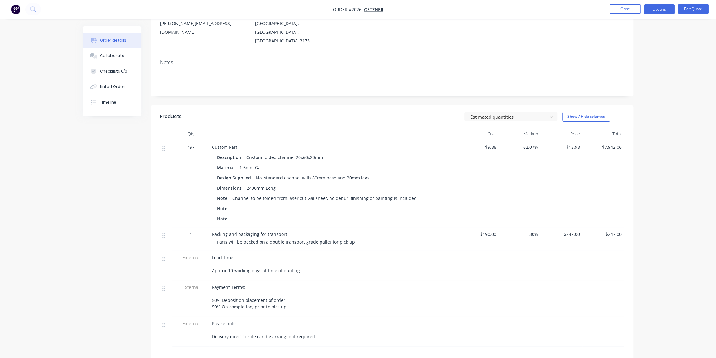
click at [547, 157] on div "$15.98" at bounding box center [562, 183] width 42 height 87
click at [695, 11] on button "Edit Quote" at bounding box center [693, 8] width 31 height 9
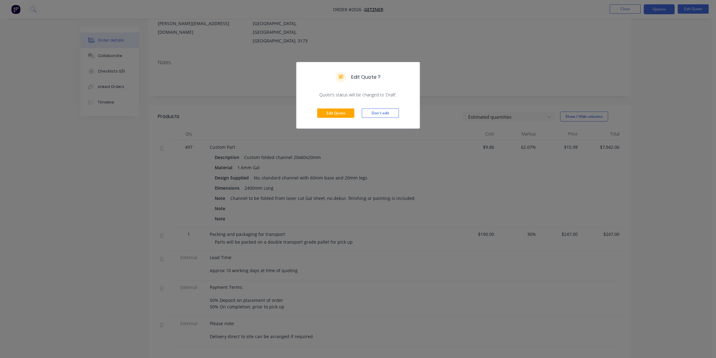
click at [332, 107] on div "Edit Quote Don't edit" at bounding box center [358, 113] width 123 height 30
click at [340, 115] on button "Edit Quote" at bounding box center [335, 112] width 37 height 9
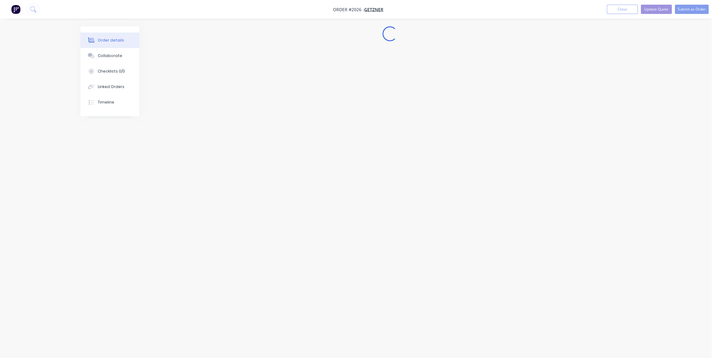
scroll to position [0, 0]
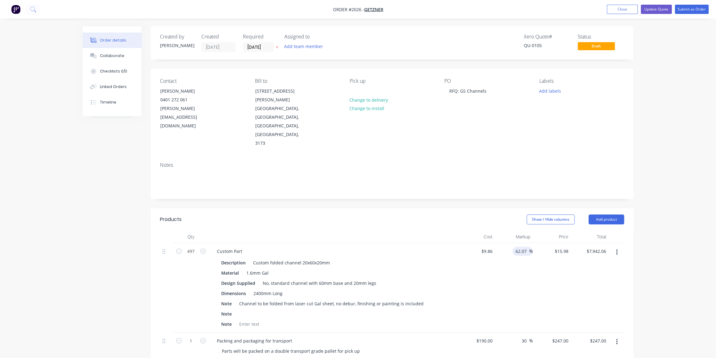
click at [523, 246] on input "62.07" at bounding box center [522, 250] width 14 height 9
type input "62"
type input "$15.9732"
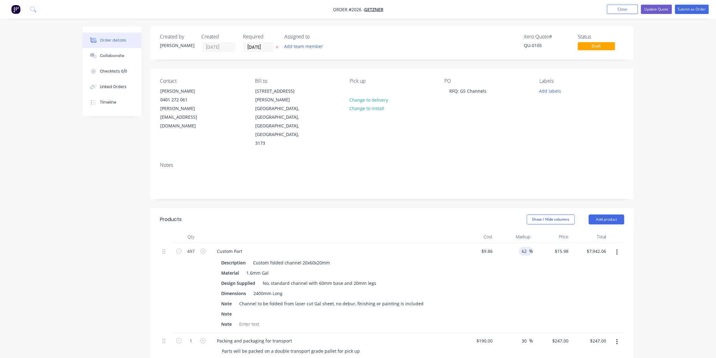
type input "$7,938.68"
click at [646, 195] on div "Order details Collaborate Checklists 0/0 Linked Orders Timeline Order details C…" at bounding box center [358, 320] width 716 height 641
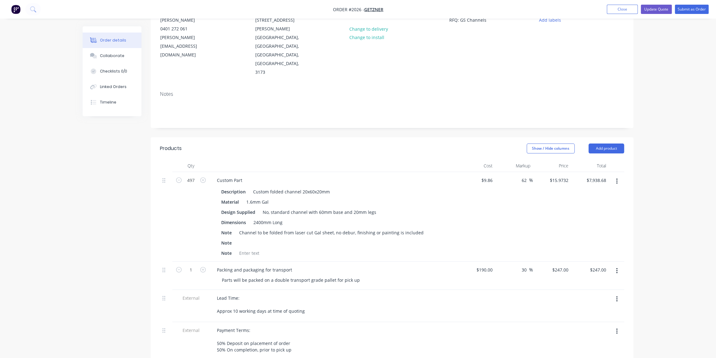
scroll to position [56, 0]
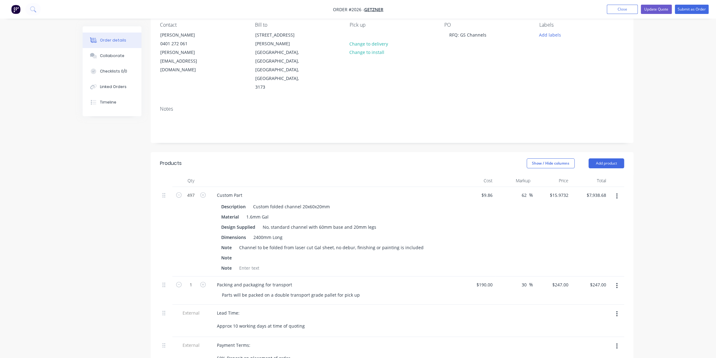
click at [649, 183] on div "Order details Collaborate Checklists 0/0 Linked Orders Timeline Order details C…" at bounding box center [358, 264] width 716 height 641
click at [644, 181] on div "Order details Collaborate Checklists 0/0 Linked Orders Timeline Order details C…" at bounding box center [358, 264] width 716 height 641
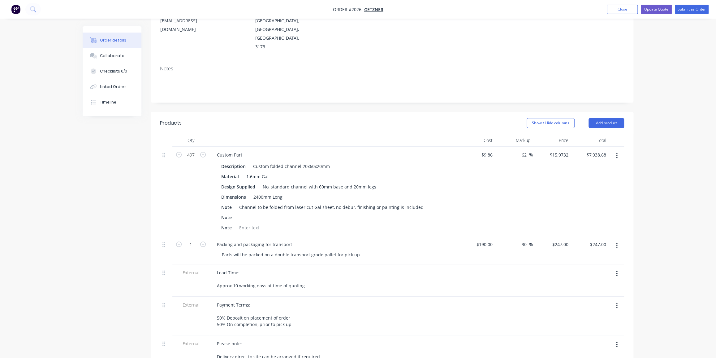
scroll to position [112, 0]
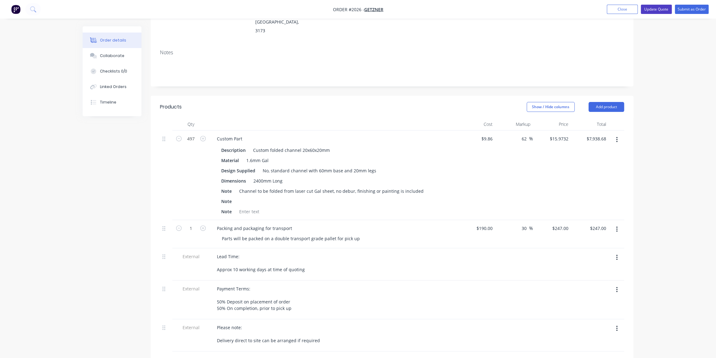
click at [657, 12] on button "Update Quote" at bounding box center [656, 9] width 31 height 9
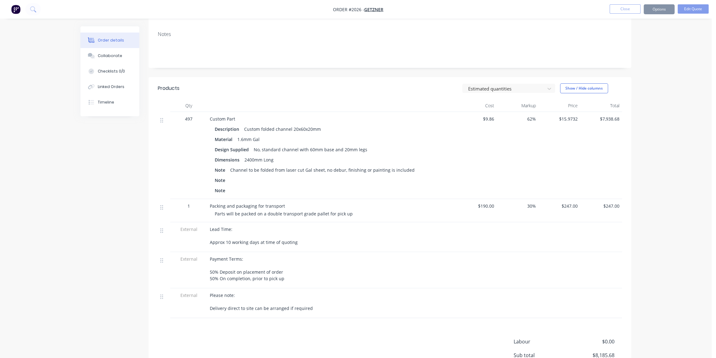
scroll to position [0, 0]
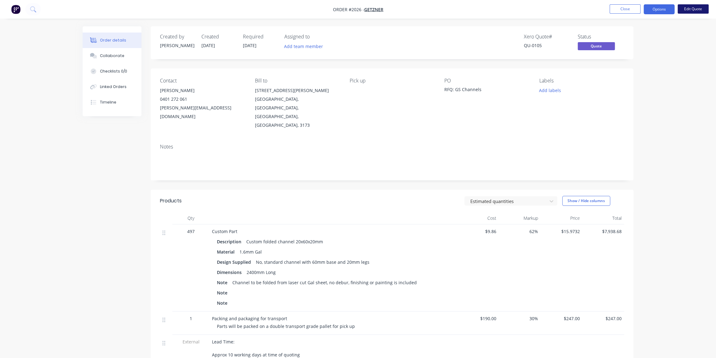
click at [686, 6] on button "Edit Quote" at bounding box center [693, 8] width 31 height 9
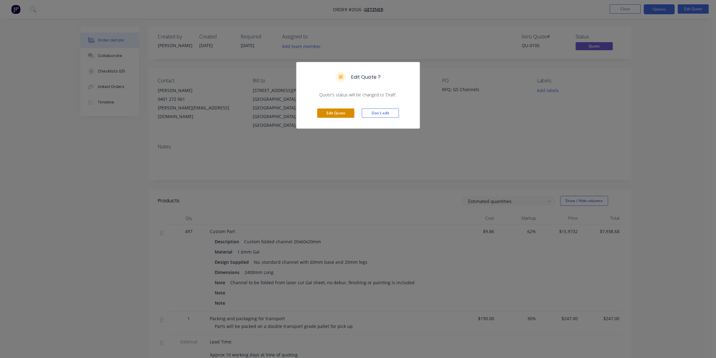
click at [347, 111] on button "Edit Quote" at bounding box center [335, 112] width 37 height 9
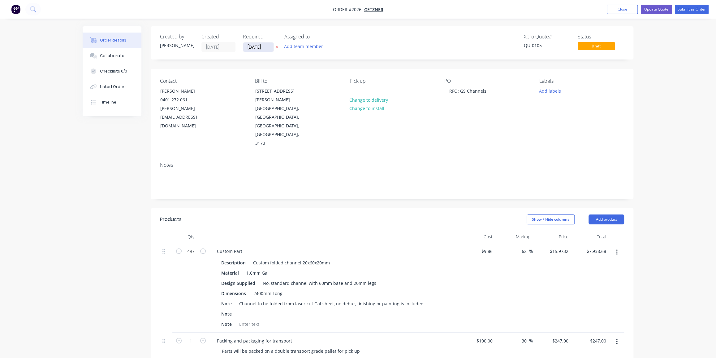
click at [254, 48] on input "26/09/25" at bounding box center [258, 46] width 30 height 9
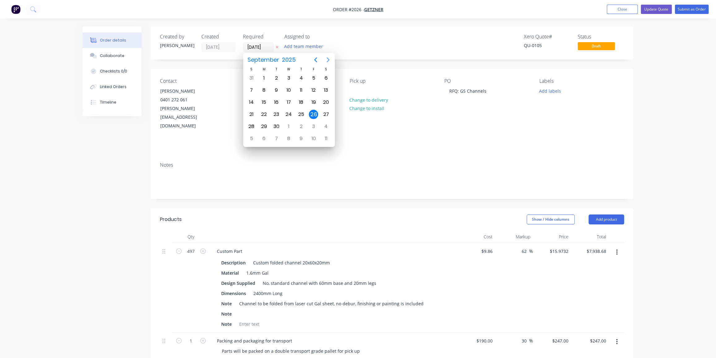
click at [326, 57] on icon "Next page" at bounding box center [327, 59] width 7 height 7
click at [289, 99] on div "15" at bounding box center [288, 102] width 9 height 9
type input "15/10/25"
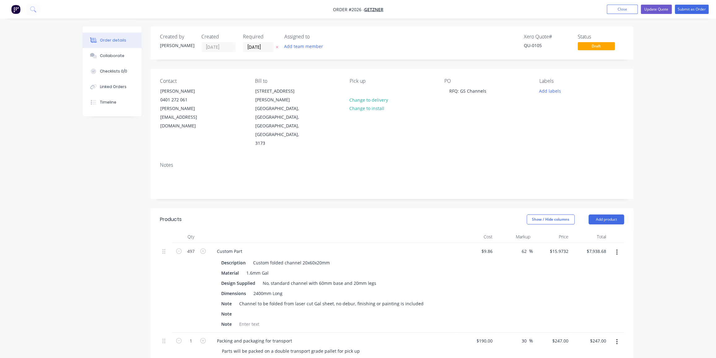
drag, startPoint x: 378, startPoint y: 42, endPoint x: 383, endPoint y: 43, distance: 5.0
click at [378, 42] on div "Xero Quote # QU-0105 Status Draft" at bounding box center [485, 43] width 278 height 18
click at [663, 9] on button "Update Quote" at bounding box center [656, 9] width 31 height 9
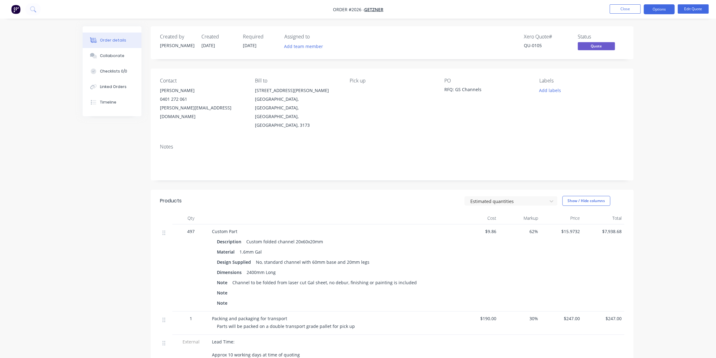
click at [654, 111] on div "Order details Collaborate Checklists 0/0 Linked Orders Timeline Order details C…" at bounding box center [358, 270] width 716 height 540
click at [28, 45] on div "Order details Collaborate Checklists 0/0 Linked Orders Timeline Order details C…" at bounding box center [358, 270] width 716 height 540
click at [653, 133] on div "Order details Collaborate Checklists 0/0 Linked Orders Timeline Order details C…" at bounding box center [358, 270] width 716 height 540
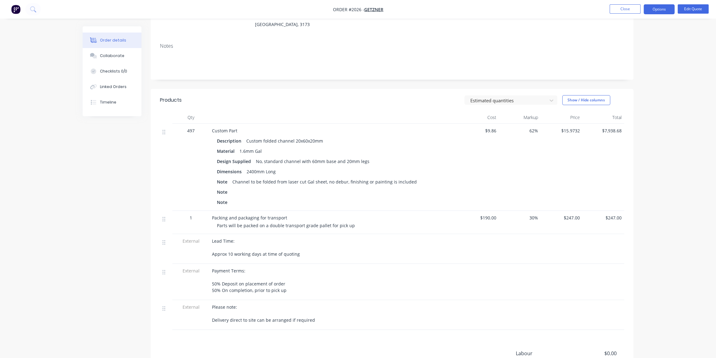
scroll to position [112, 0]
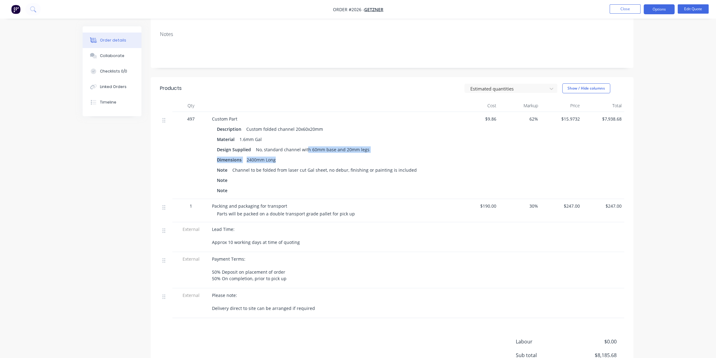
drag, startPoint x: 309, startPoint y: 135, endPoint x: 426, endPoint y: 132, distance: 117.0
click at [320, 137] on div "Description Custom folded channel 20x60x20mm Material 1.6mm Gal Design Supplied…" at bounding box center [333, 159] width 243 height 72
click at [672, 46] on div "Order details Collaborate Checklists 0/0 Linked Orders Timeline Order details C…" at bounding box center [358, 158] width 716 height 540
click at [654, 6] on button "Options" at bounding box center [659, 9] width 31 height 10
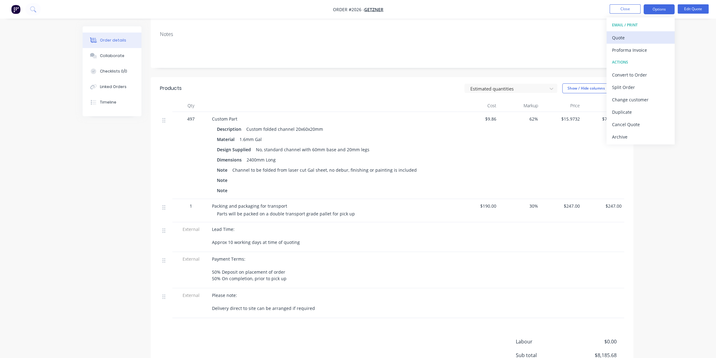
click at [629, 38] on div "Quote" at bounding box center [640, 37] width 57 height 9
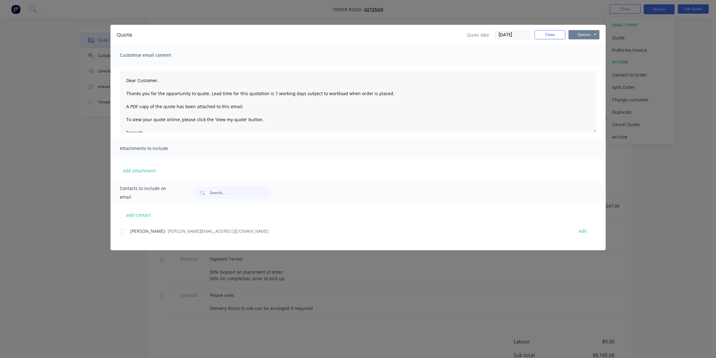
click at [580, 32] on button "Options" at bounding box center [584, 34] width 31 height 9
click at [585, 58] on button "Print" at bounding box center [589, 56] width 40 height 10
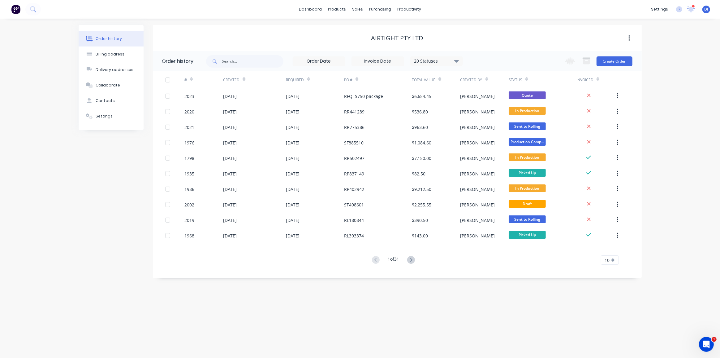
click at [54, 107] on div "Order history Billing address Delivery addresses Collaborate Contacts Settings …" at bounding box center [360, 188] width 720 height 339
click at [15, 11] on img at bounding box center [15, 9] width 9 height 9
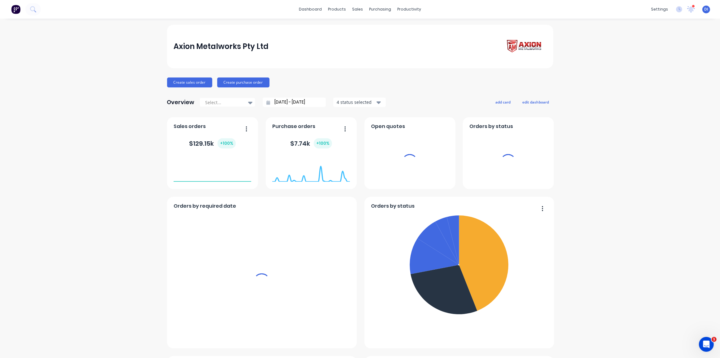
click at [640, 105] on div "Axion Metalworks Pty Ltd Create sales order Create purchase order Overview Sele…" at bounding box center [360, 345] width 720 height 641
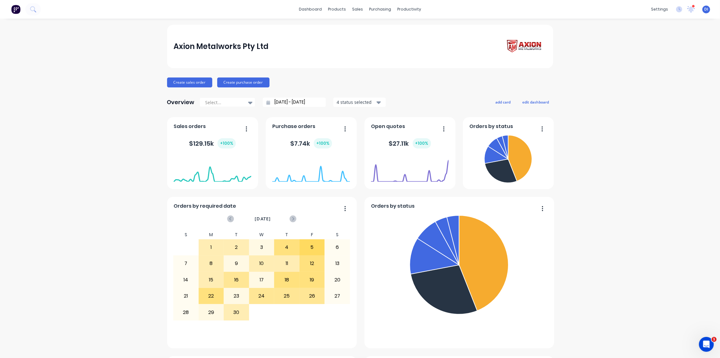
click at [573, 50] on div "Axion Metalworks Pty Ltd Create sales order Create purchase order Overview Sele…" at bounding box center [360, 345] width 720 height 641
click at [576, 48] on div "Axion Metalworks Pty Ltd Create sales order Create purchase order Overview Sele…" at bounding box center [360, 345] width 720 height 641
click at [110, 47] on div "Axion Metalworks Pty Ltd Create sales order Create purchase order Overview Sele…" at bounding box center [360, 345] width 720 height 641
click at [96, 52] on div "Axion Metalworks Pty Ltd Create sales order Create purchase order Overview Sele…" at bounding box center [360, 345] width 720 height 641
click at [17, 11] on img at bounding box center [15, 9] width 9 height 9
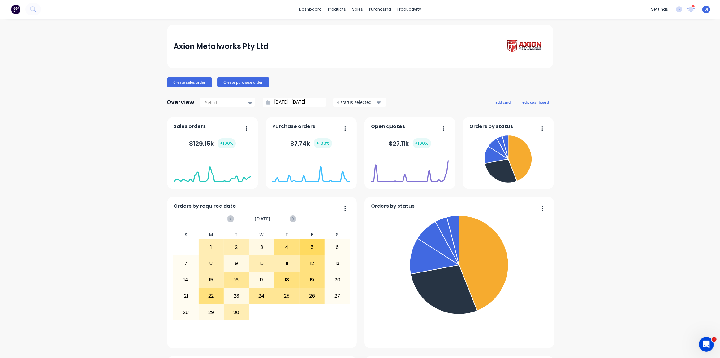
drag, startPoint x: 41, startPoint y: 83, endPoint x: 45, endPoint y: 87, distance: 5.7
click at [41, 83] on div "Axion Metalworks Pty Ltd Create sales order Create purchase order Overview Sele…" at bounding box center [360, 345] width 720 height 641
click at [341, 9] on div "products" at bounding box center [337, 9] width 24 height 9
click at [352, 31] on div "Product Catalogue" at bounding box center [362, 30] width 38 height 6
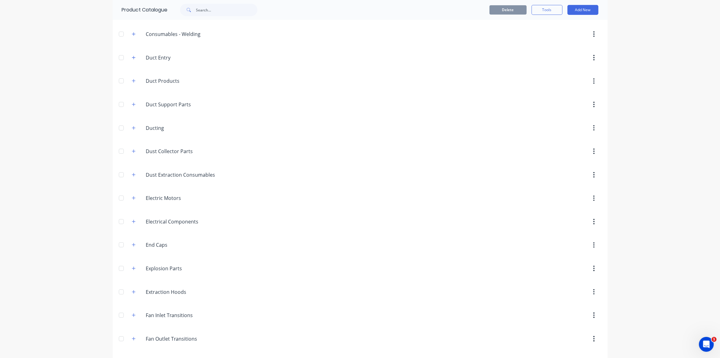
scroll to position [253, 0]
click at [132, 151] on icon "button" at bounding box center [133, 150] width 3 height 3
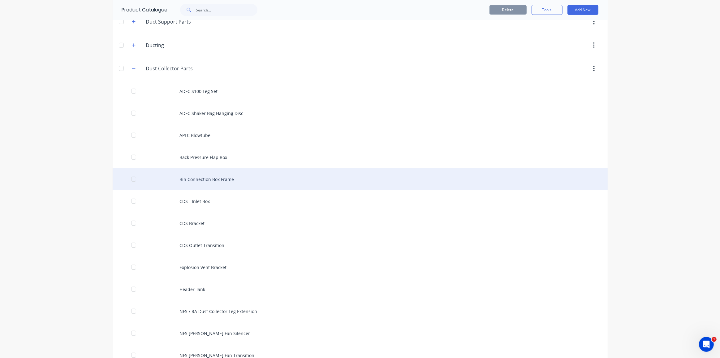
scroll to position [337, 0]
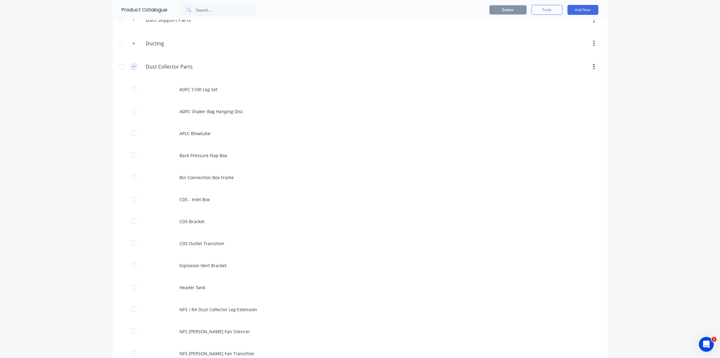
click at [132, 66] on icon "button" at bounding box center [133, 66] width 3 height 0
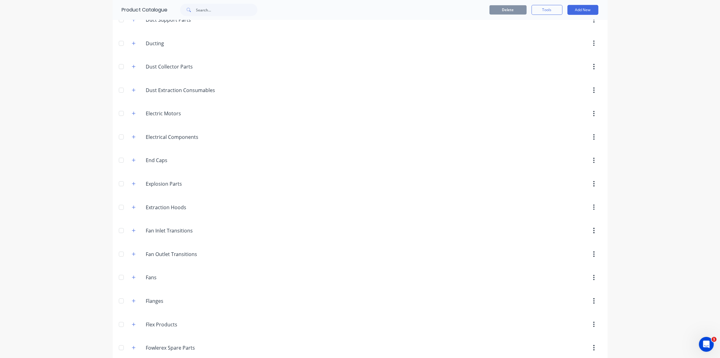
click at [82, 84] on div "dashboard products sales purchasing productivity dashboard products Product Cat…" at bounding box center [360, 179] width 720 height 358
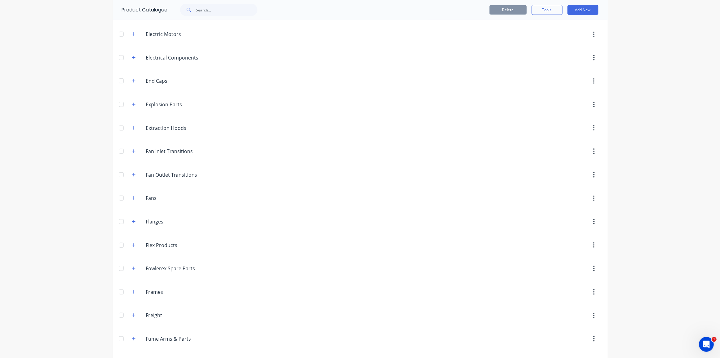
scroll to position [422, 0]
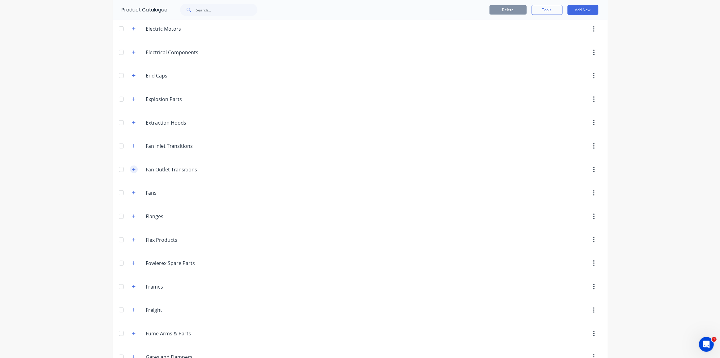
click at [132, 167] on icon "button" at bounding box center [134, 169] width 4 height 4
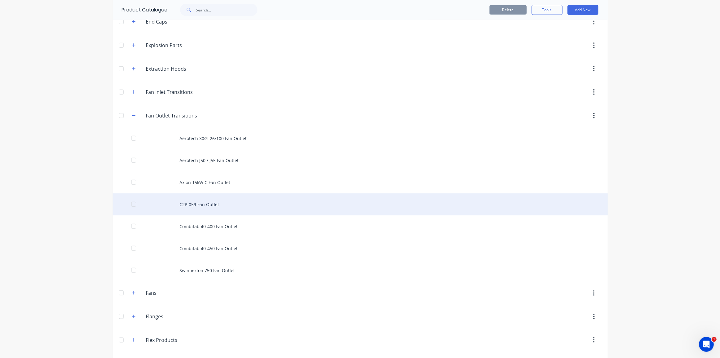
scroll to position [478, 0]
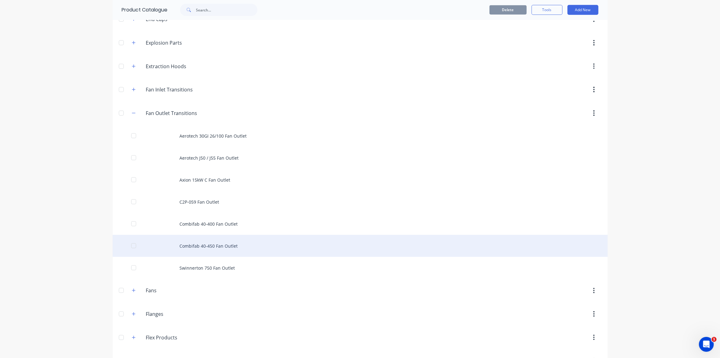
click at [242, 244] on div "Combifab 40-450 Fan Outlet" at bounding box center [360, 246] width 495 height 22
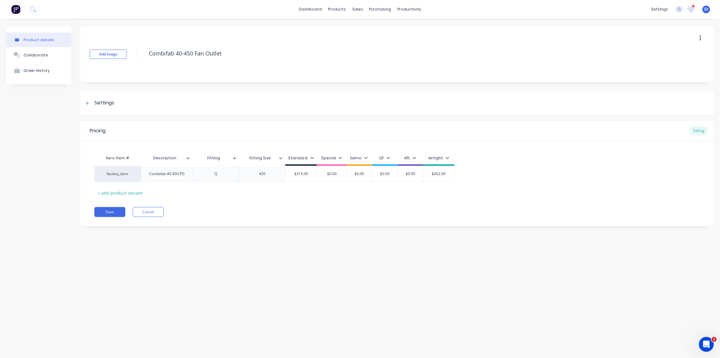
click at [339, 213] on div "Save Cancel" at bounding box center [404, 212] width 620 height 10
click at [451, 195] on div "Xero Item # Description Fitting Fitting Size Standard Special Eximo QF APL Airt…" at bounding box center [397, 175] width 606 height 46
click at [473, 178] on div "factory_item Combifab 40-450 FO Q 450 $315.00 $0.00 $0.00 $0.00 $0.00 $452.00" at bounding box center [397, 174] width 606 height 16
click at [247, 199] on div "Pricing Selling Xero Item # Description Fitting Fitting Size Standard Special E…" at bounding box center [397, 173] width 634 height 105
click at [541, 167] on div "factory_item Combifab 40-450 FO Q 450 $315.00 $0.00 $0.00 $0.00 $0.00 $452.00" at bounding box center [397, 174] width 606 height 16
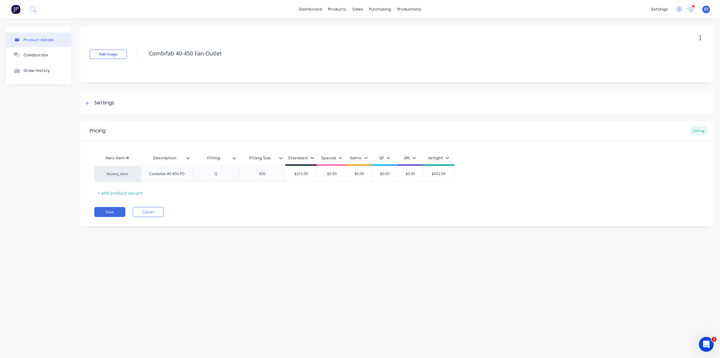
click at [507, 202] on div "Pricing Selling Xero Item # Description Fitting Fitting Size Standard Special E…" at bounding box center [397, 173] width 634 height 105
click at [525, 197] on div "Xero Item # Description Fitting Fitting Size Standard Special Eximo QF APL Airt…" at bounding box center [397, 175] width 606 height 46
click at [514, 171] on div "factory_item Combifab 40-450 FO Q 450 $315.00 $0.00 $0.00 $0.00 $0.00 $452.00" at bounding box center [397, 174] width 606 height 16
click at [211, 204] on div "Pricing Selling Xero Item # Description Fitting Fitting Size Standard Special E…" at bounding box center [397, 173] width 634 height 105
click at [487, 197] on div "Xero Item # Description Fitting Fitting Size Standard Special Eximo QF APL Airt…" at bounding box center [397, 175] width 606 height 46
